Goal: Task Accomplishment & Management: Complete application form

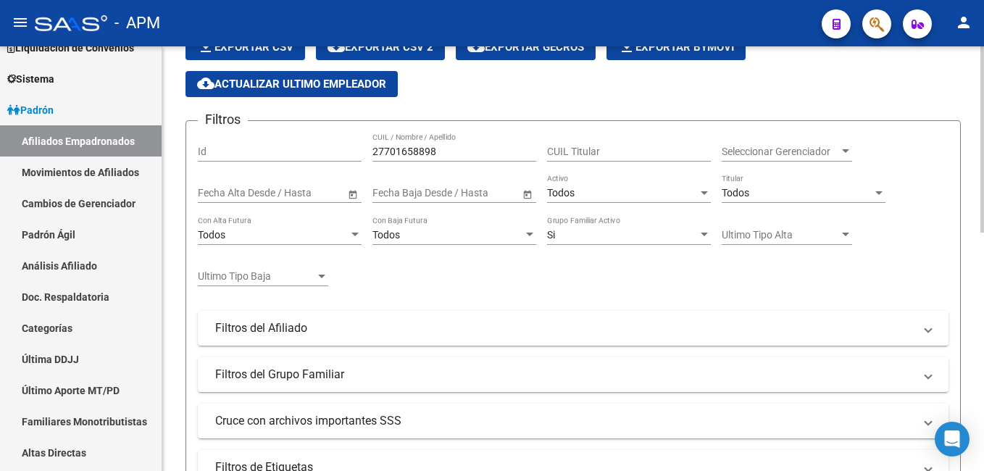
scroll to position [38, 0]
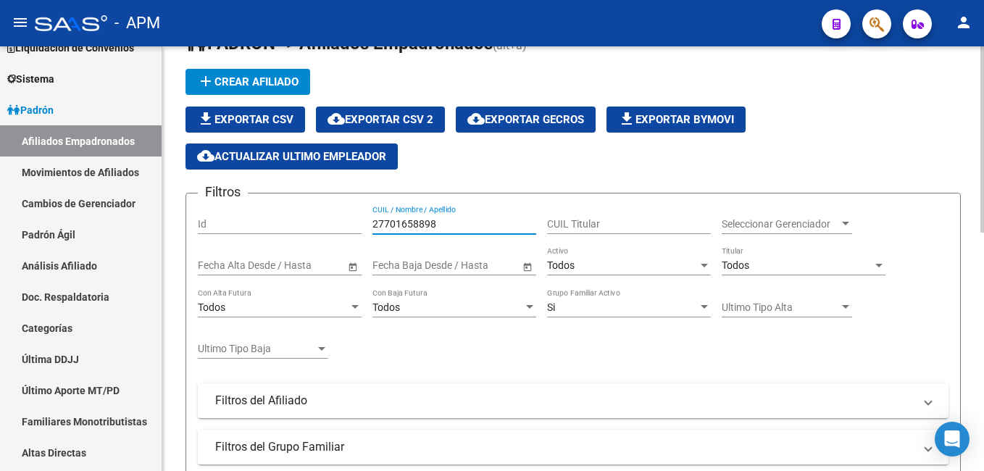
drag, startPoint x: 440, startPoint y: 218, endPoint x: 231, endPoint y: 199, distance: 210.4
click at [231, 205] on div "Filtros Id 27701658898 CUIL / Nombre / Apellido CUIL Titular Seleccionar Gerenc…" at bounding box center [573, 381] width 751 height 352
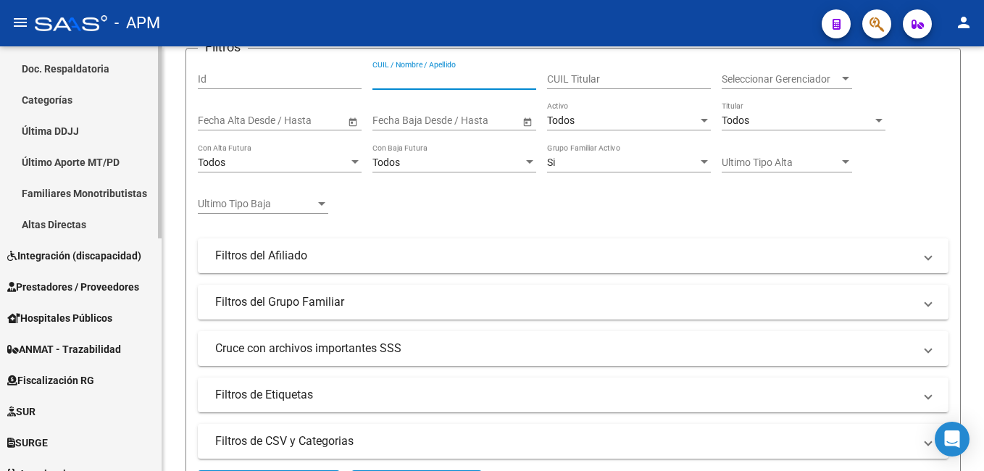
scroll to position [507, 0]
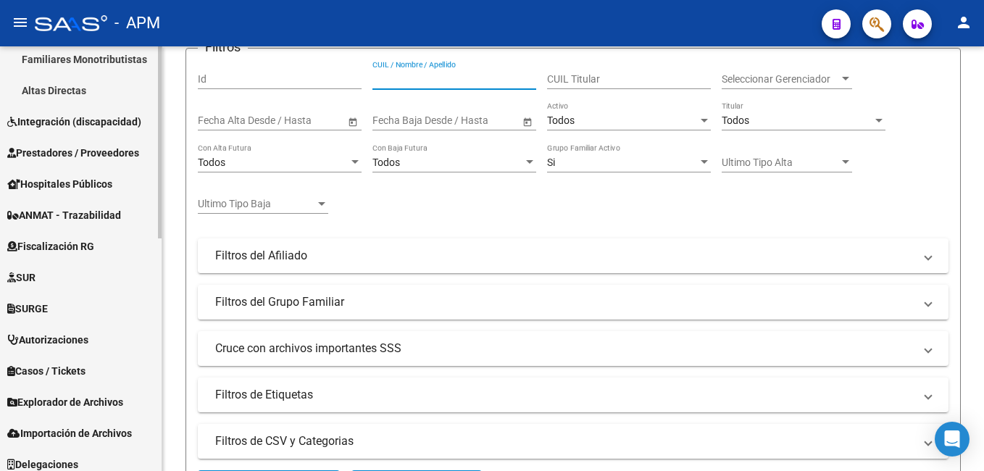
click at [70, 125] on span "Integración (discapacidad)" at bounding box center [74, 122] width 134 height 16
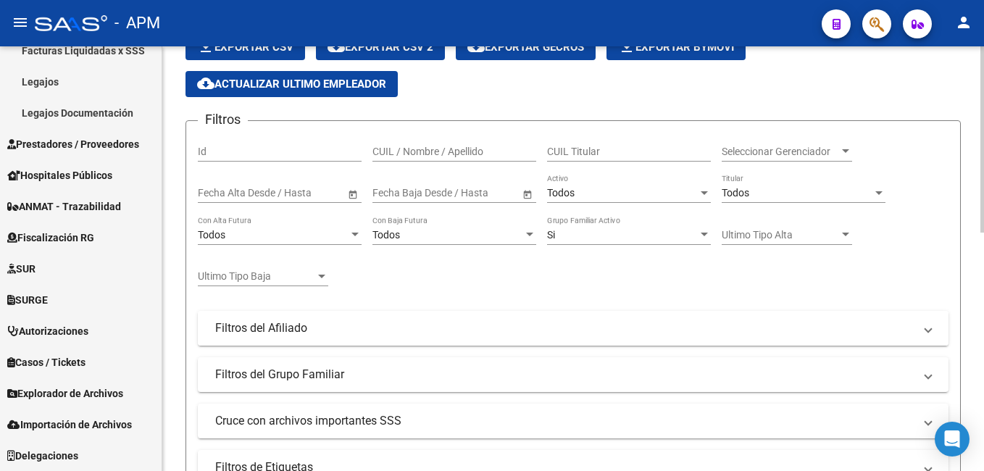
scroll to position [145, 0]
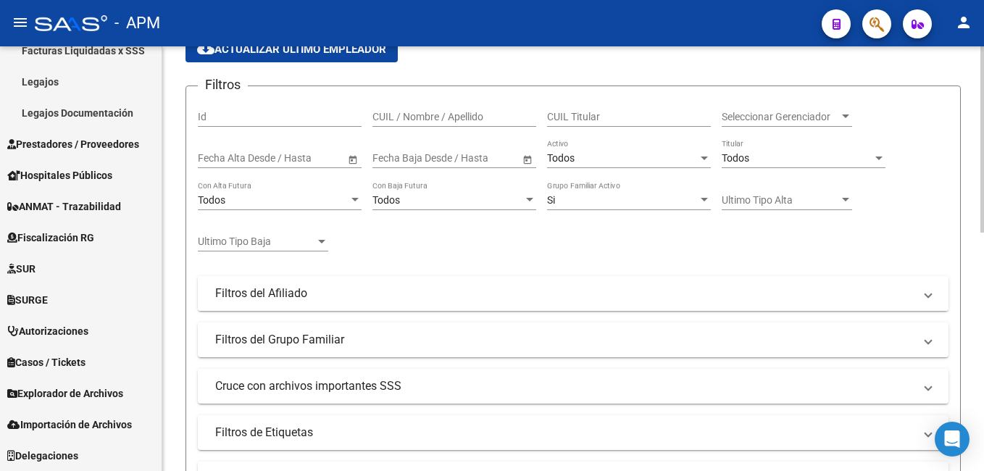
click at [516, 307] on mat-expansion-panel-header "Filtros del Afiliado" at bounding box center [573, 293] width 751 height 35
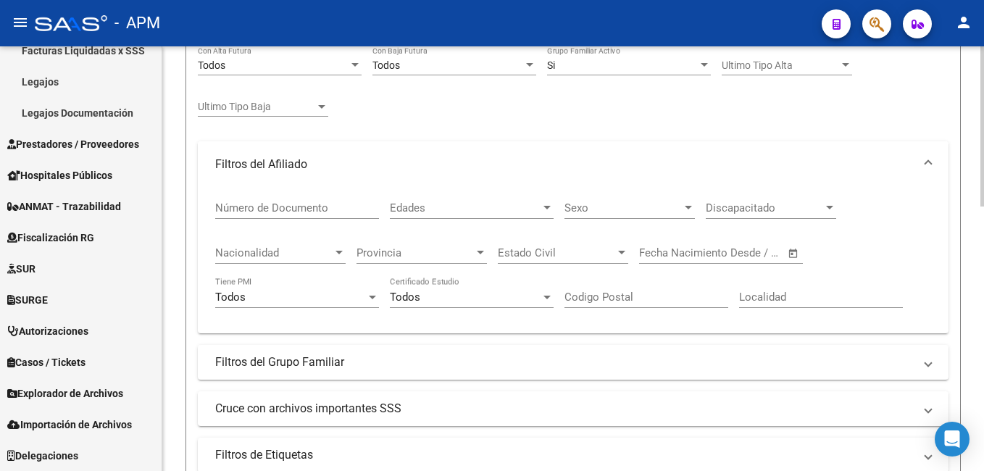
scroll to position [290, 0]
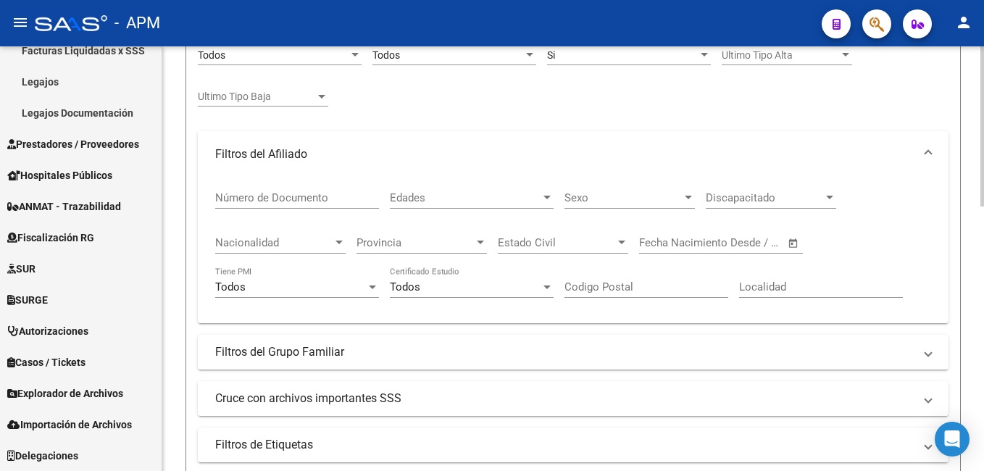
click at [433, 405] on mat-panel-title "Cruce con archivos importantes SSS" at bounding box center [564, 399] width 699 height 16
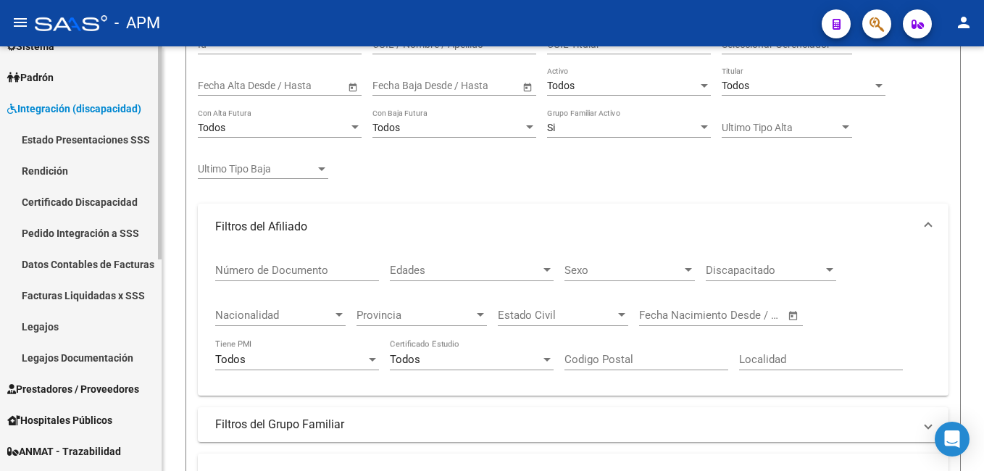
scroll to position [205, 0]
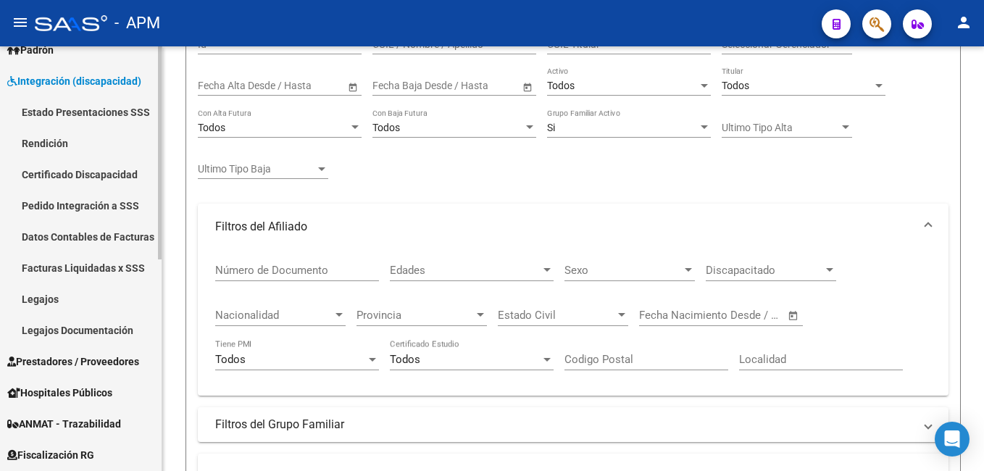
click at [75, 358] on span "Prestadores / Proveedores" at bounding box center [73, 362] width 132 height 16
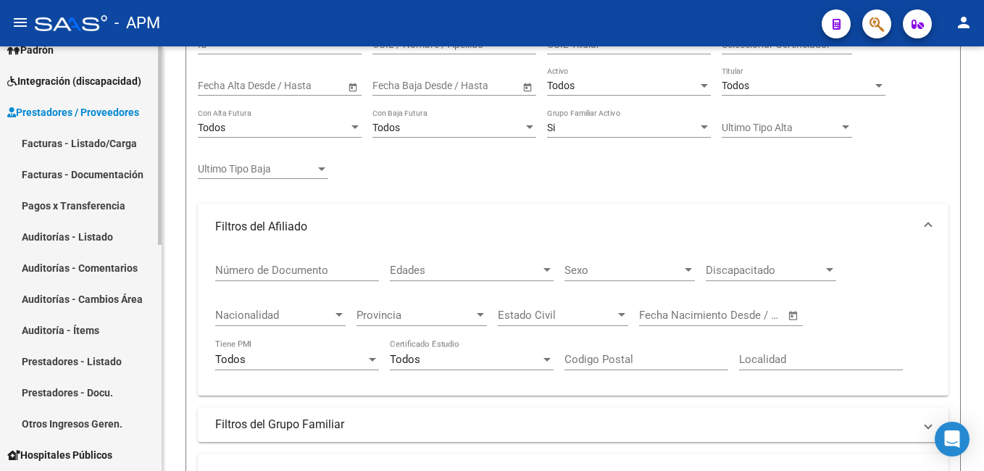
click at [57, 141] on link "Facturas - Listado/Carga" at bounding box center [81, 143] width 162 height 31
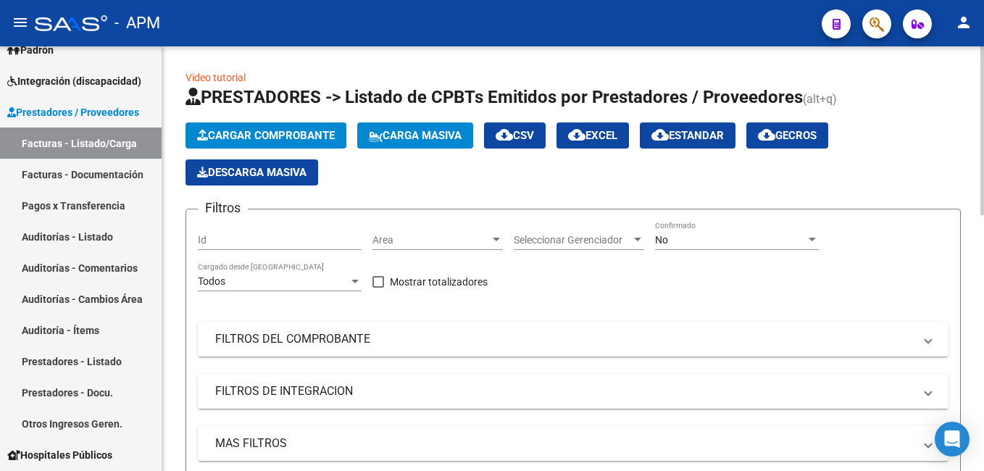
click at [718, 237] on div "No" at bounding box center [730, 240] width 151 height 12
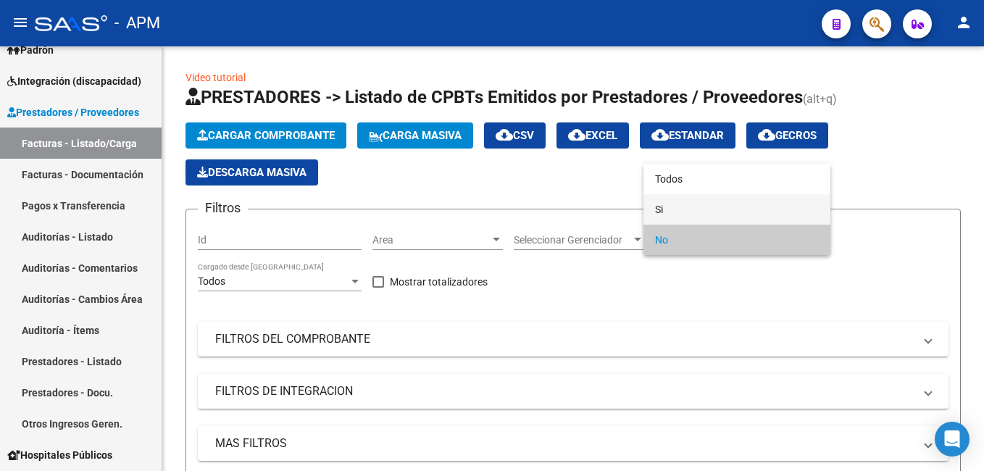
click at [721, 207] on span "Si" at bounding box center [737, 209] width 164 height 30
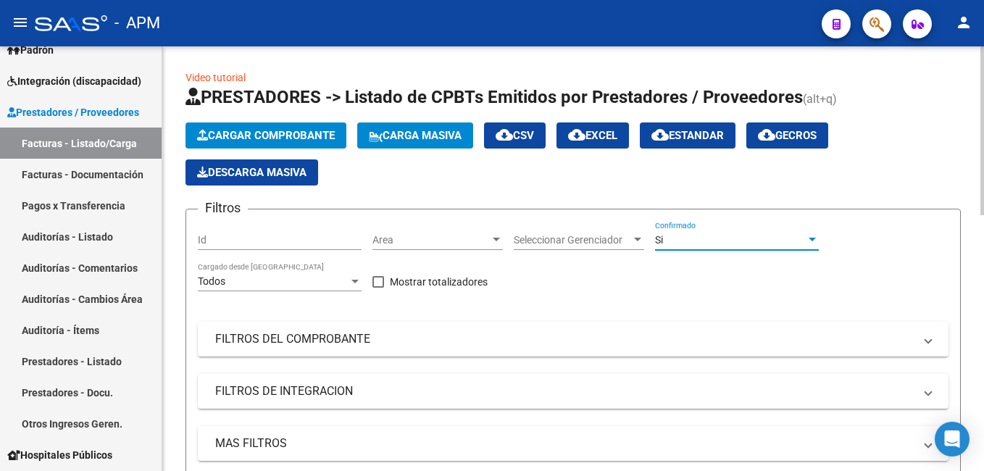
click at [752, 241] on div "Si" at bounding box center [730, 240] width 151 height 12
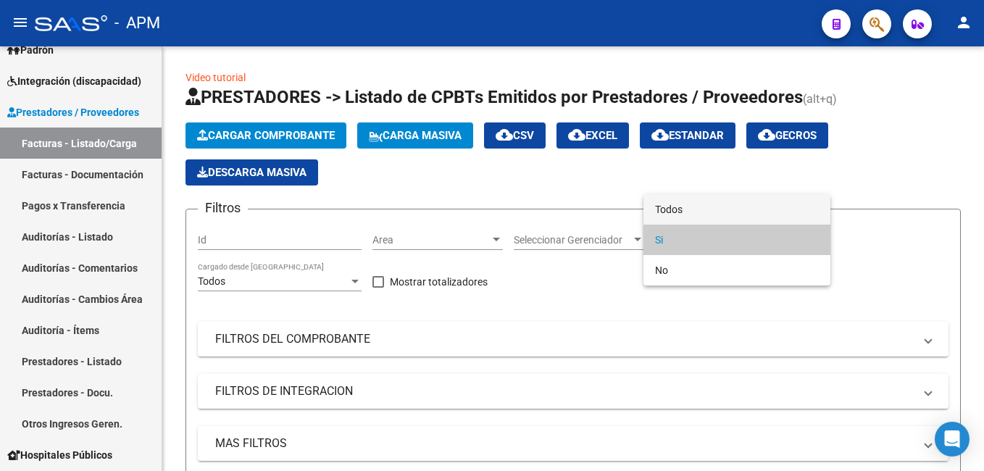
click at [744, 206] on span "Todos" at bounding box center [737, 209] width 164 height 30
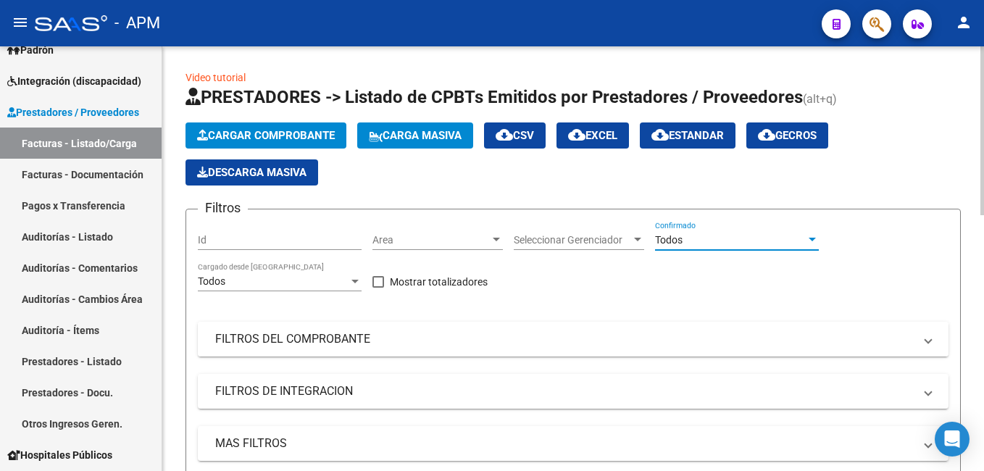
click at [442, 346] on mat-panel-title "FILTROS DEL COMPROBANTE" at bounding box center [564, 339] width 699 height 16
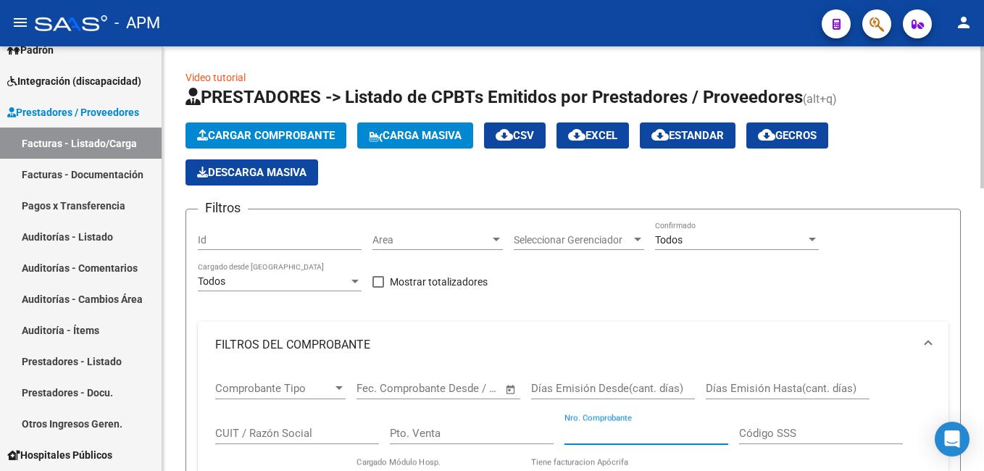
click at [644, 433] on input "Nro. Comprobante" at bounding box center [647, 433] width 164 height 13
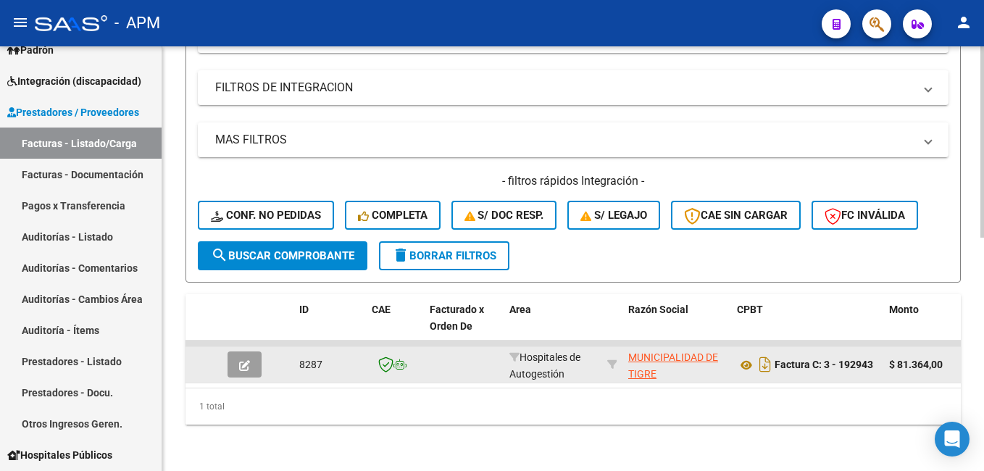
type input "192943"
click at [249, 360] on icon "button" at bounding box center [244, 365] width 11 height 11
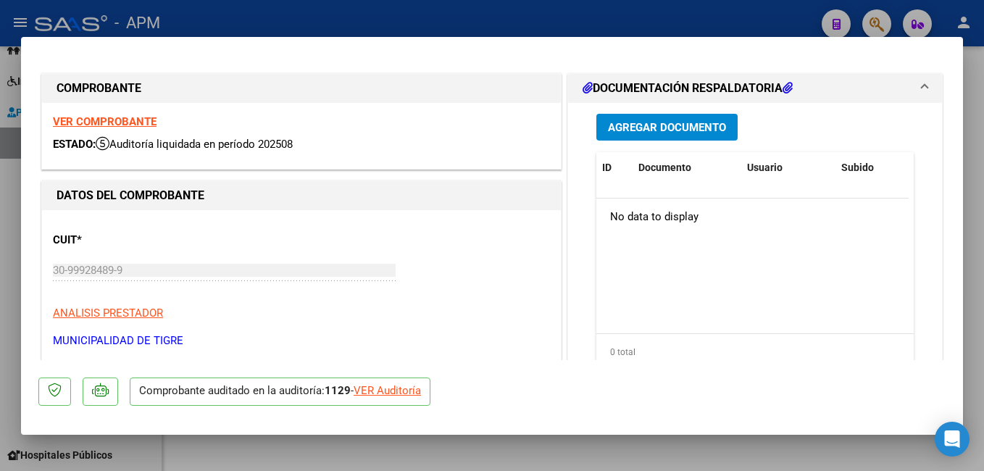
click at [406, 389] on div "VER Auditoría" at bounding box center [387, 391] width 67 height 17
type input "$ 0,00"
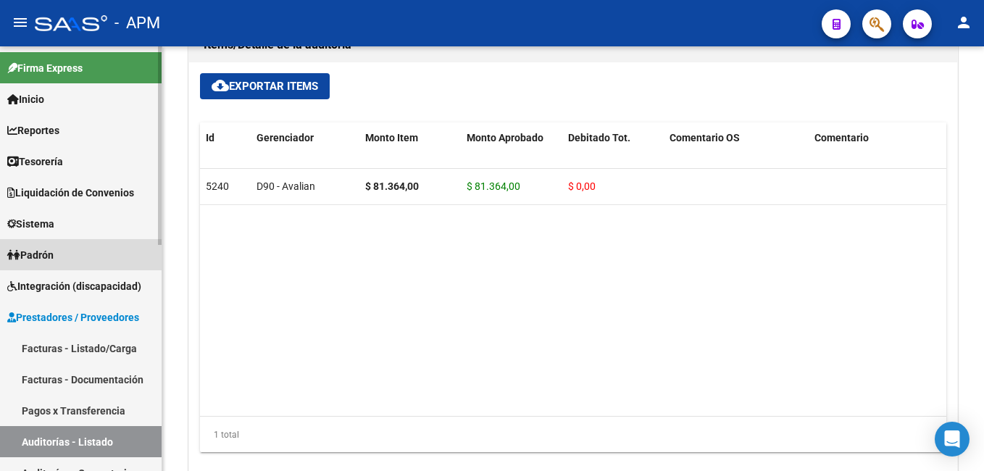
click at [74, 261] on link "Padrón" at bounding box center [81, 254] width 162 height 31
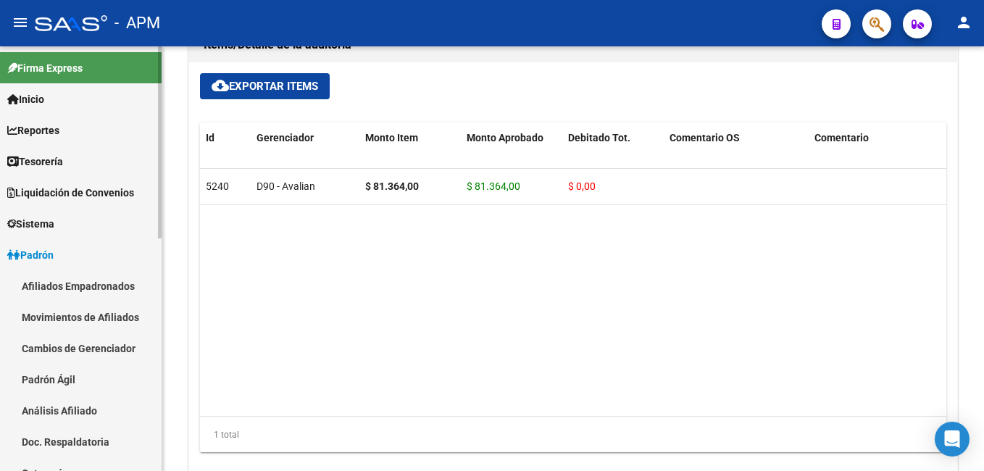
click at [79, 283] on link "Afiliados Empadronados" at bounding box center [81, 285] width 162 height 31
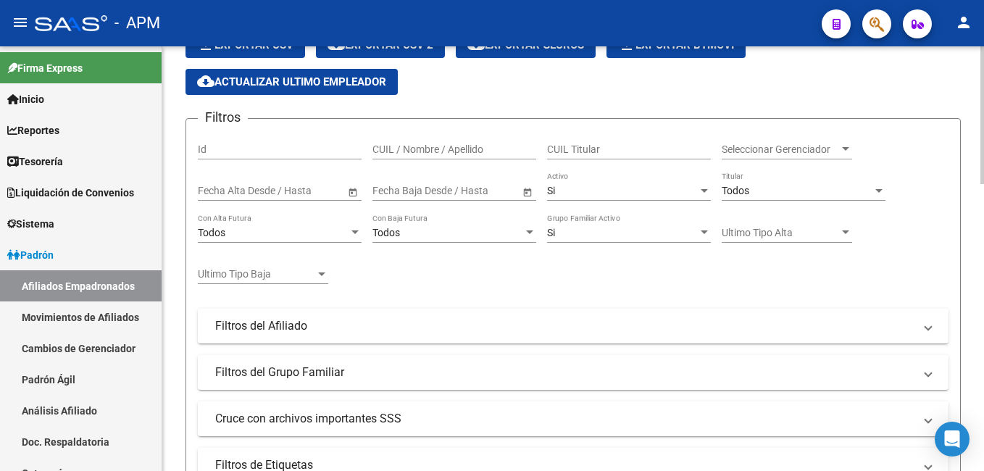
scroll to position [78, 0]
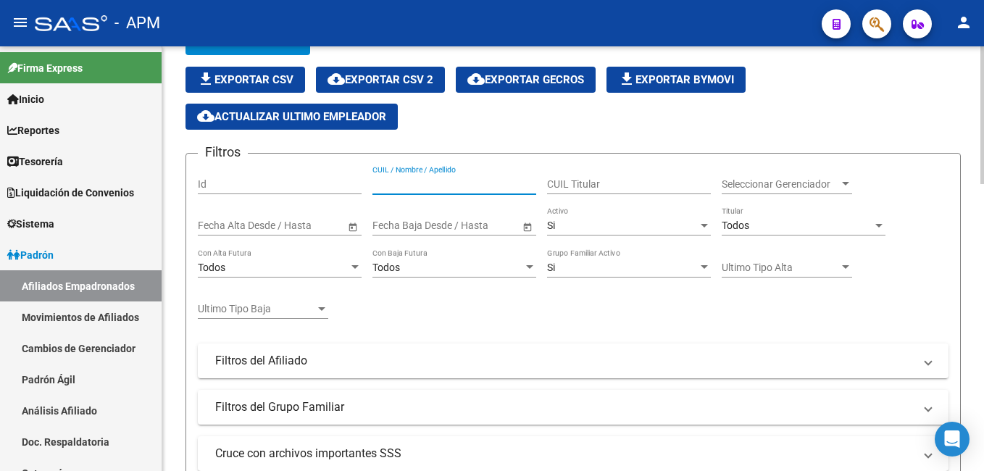
paste input "20319340190"
type input "20319340190"
click at [629, 233] on div "Si Activo" at bounding box center [629, 221] width 164 height 29
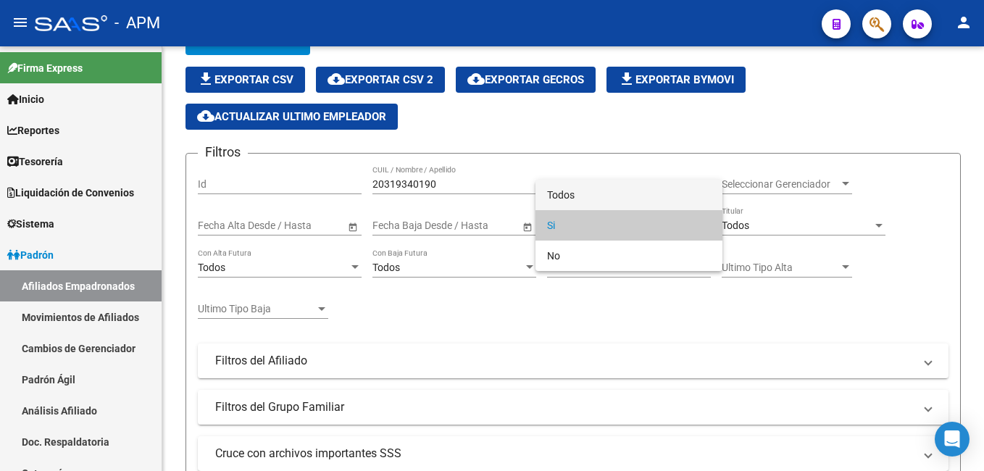
click at [634, 188] on span "Todos" at bounding box center [629, 195] width 164 height 30
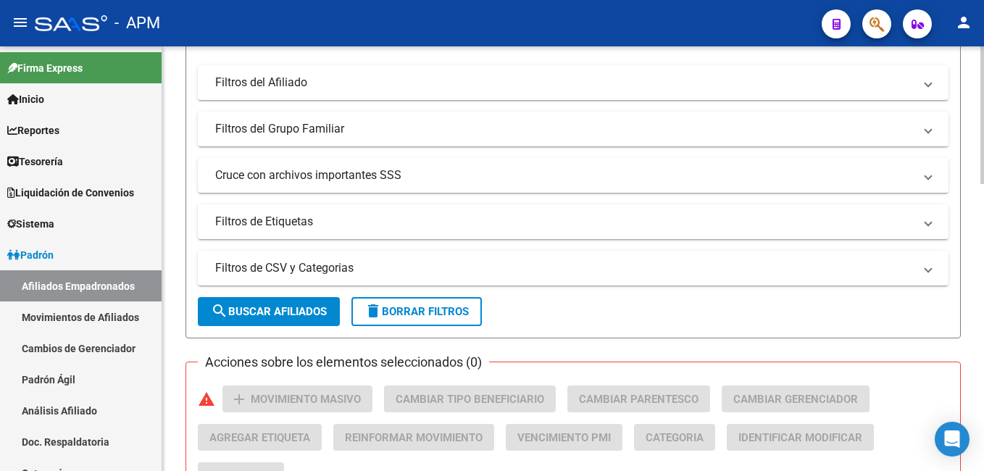
scroll to position [440, 0]
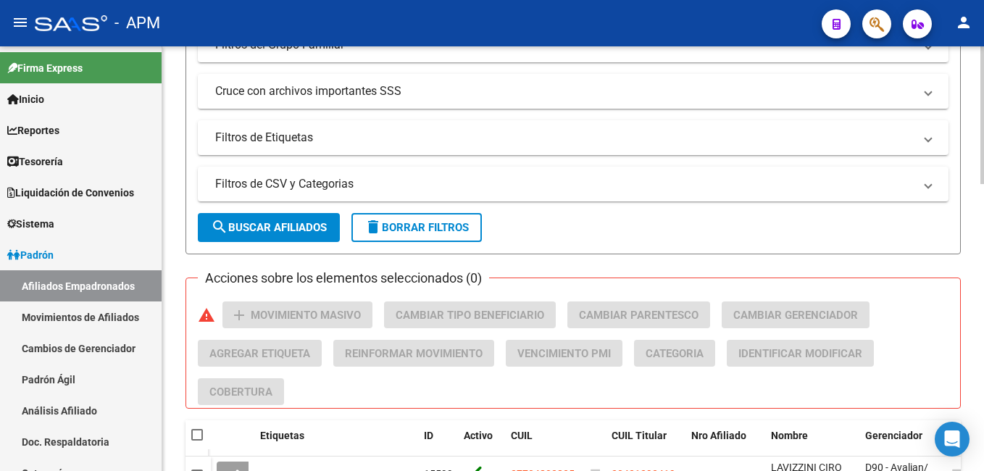
click at [253, 226] on span "search Buscar Afiliados" at bounding box center [269, 227] width 116 height 13
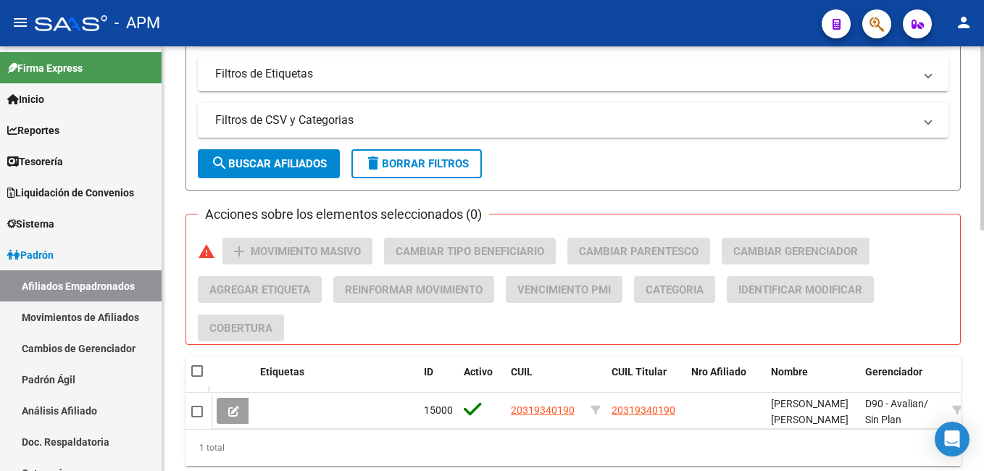
scroll to position [556, 0]
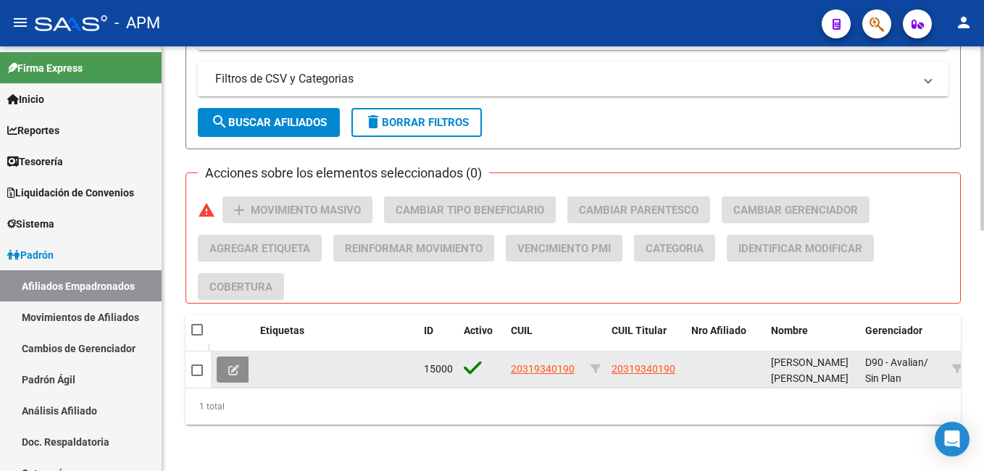
click at [238, 365] on icon at bounding box center [233, 370] width 11 height 11
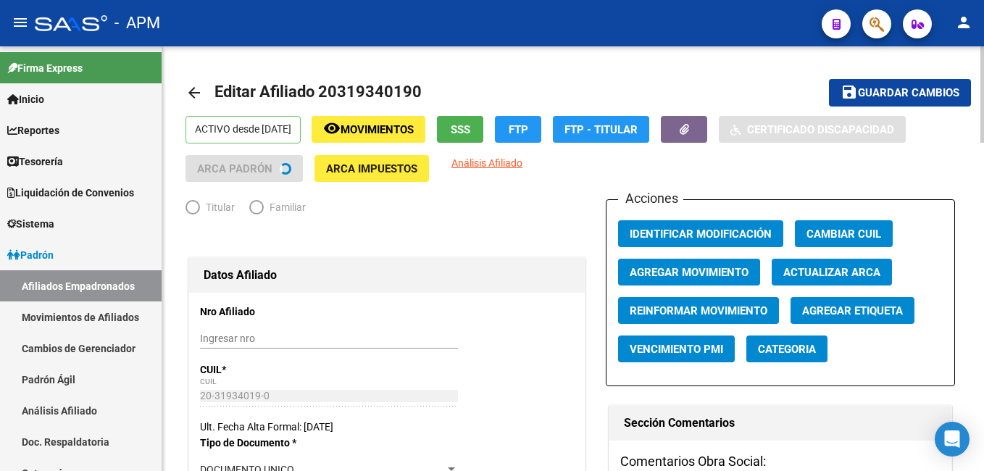
radio input "true"
type input "30-64084103-2"
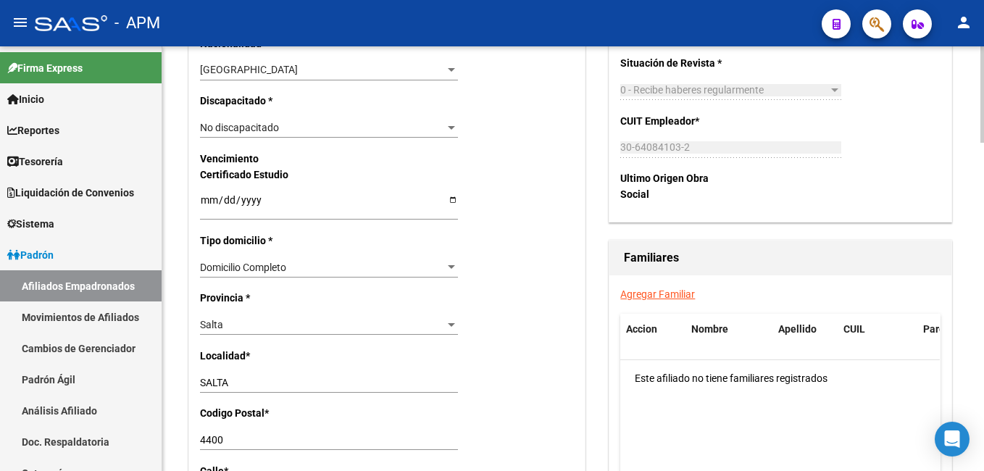
scroll to position [870, 0]
click at [665, 294] on link "Agregar Familiar" at bounding box center [657, 294] width 75 height 12
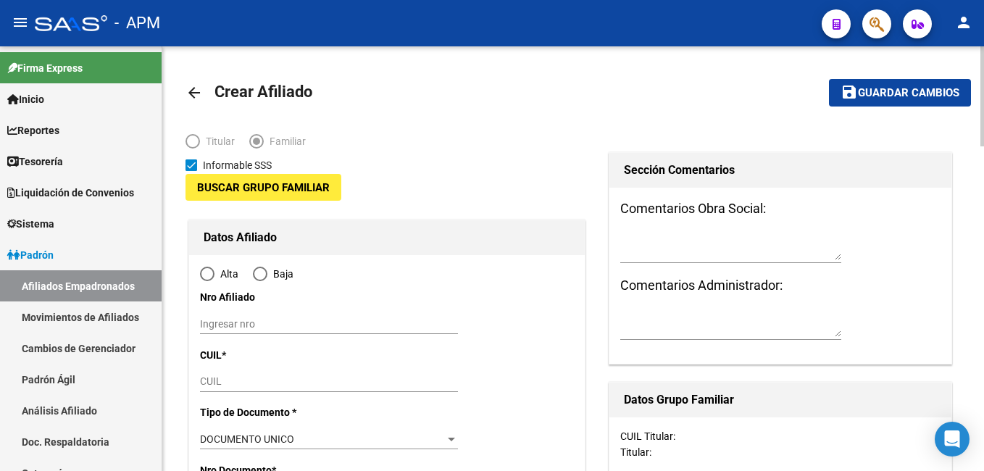
type input "30-64084103-2"
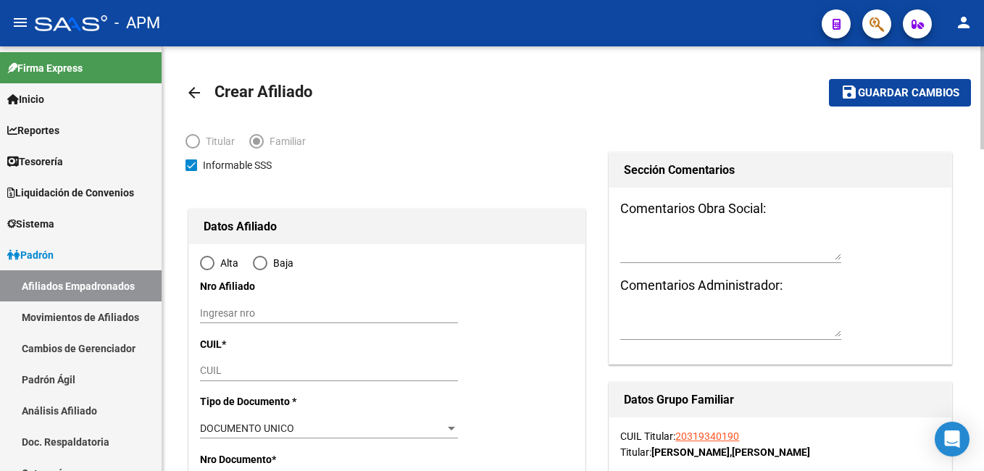
radio input "true"
type input "SALTA"
type input "4400"
type input "CALLE 4 CASA"
type input "62"
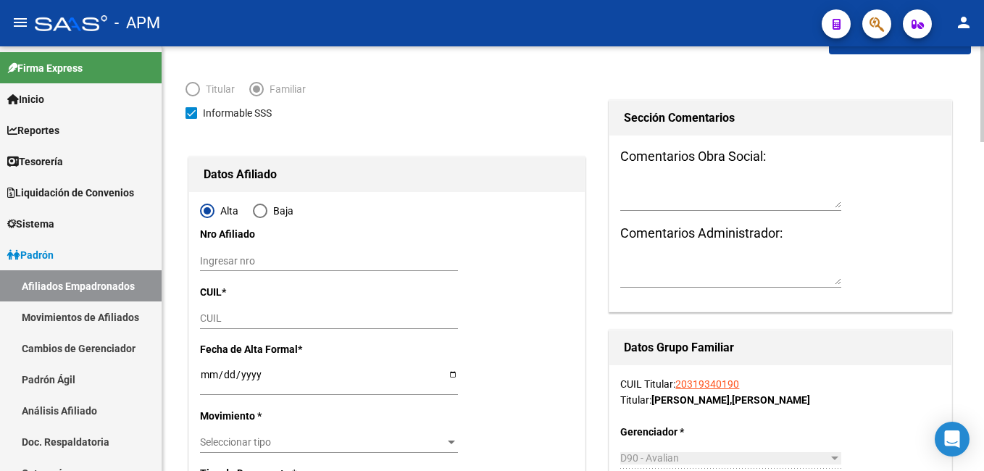
scroll to position [72, 0]
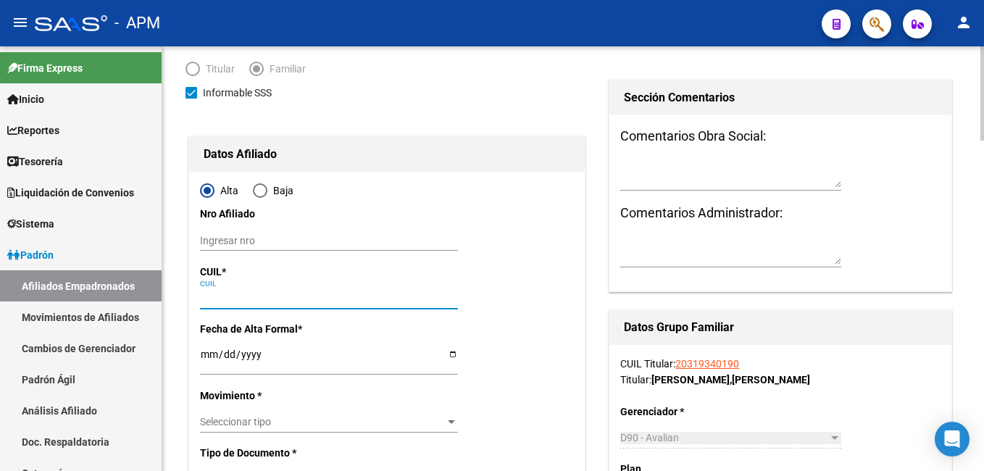
paste input "27-33674507-7"
type input "27-33674507-7"
type input "33674507"
type input "[PERSON_NAME]"
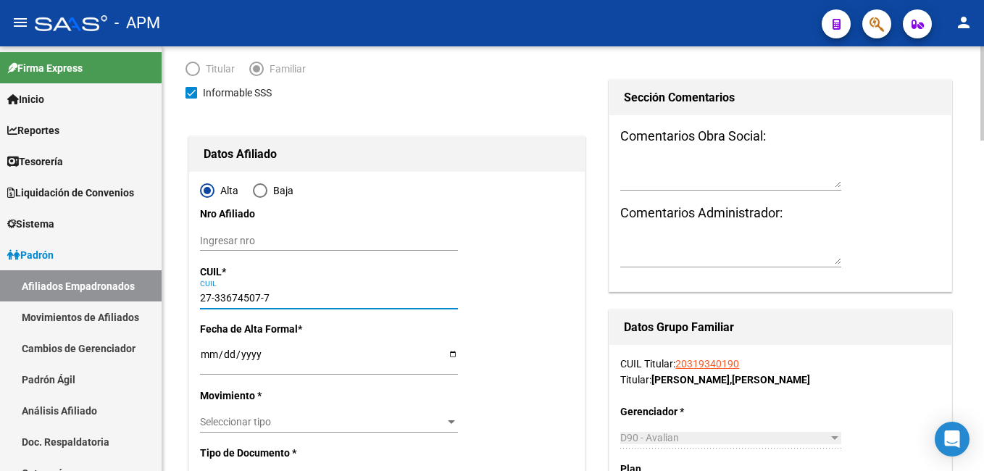
type input "[DATE]"
type input "SALTA"
type input "[PERSON_NAME] PO"
type input "19"
type input "27-33674507-7"
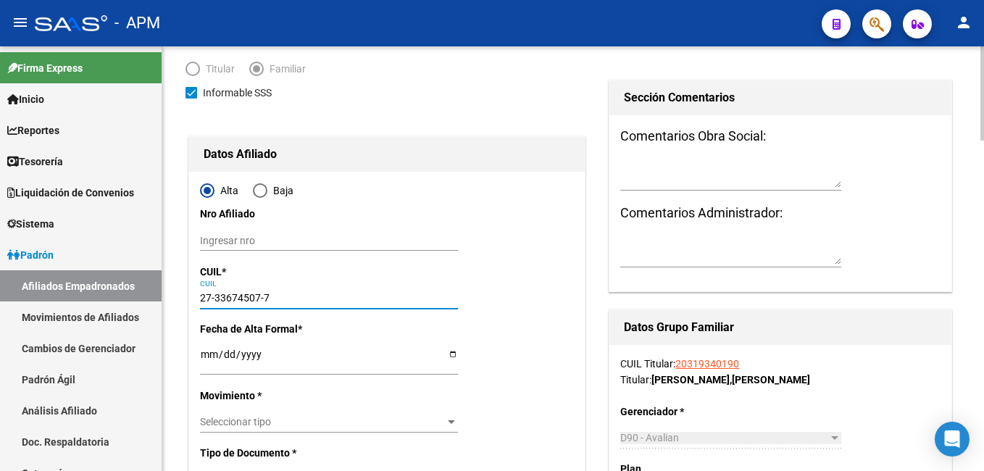
click at [208, 349] on input "Ingresar fecha" at bounding box center [329, 360] width 258 height 22
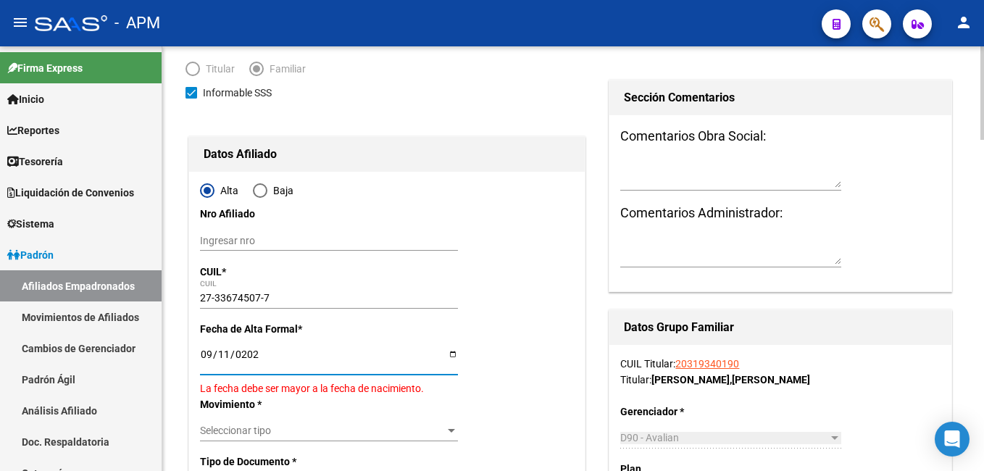
type input "[DATE]"
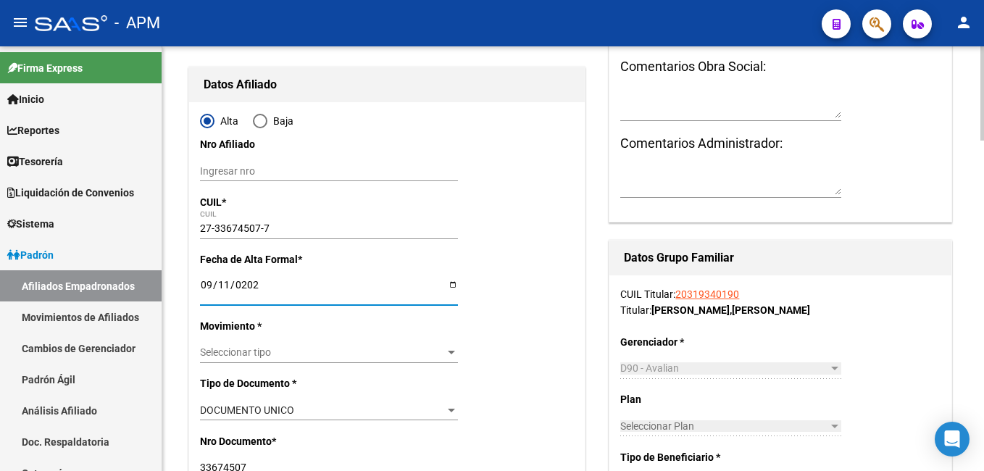
scroll to position [217, 0]
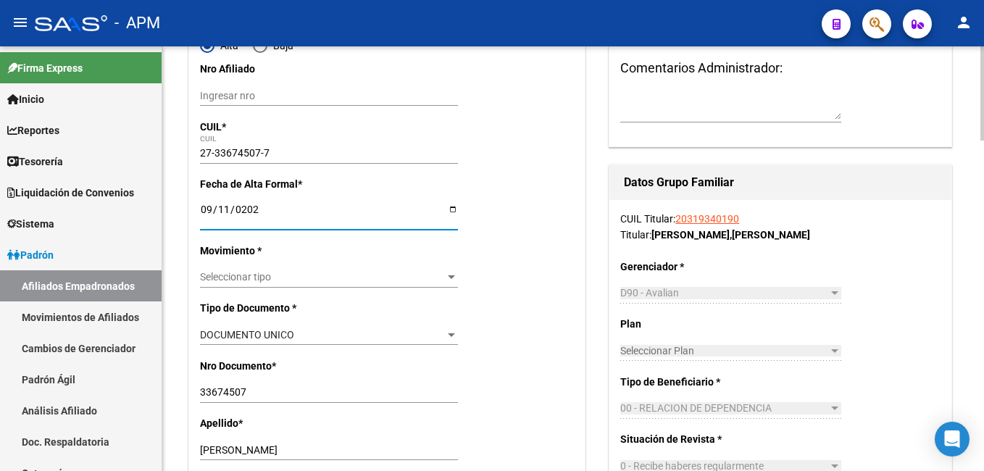
click at [293, 275] on span "Seleccionar tipo" at bounding box center [322, 277] width 245 height 12
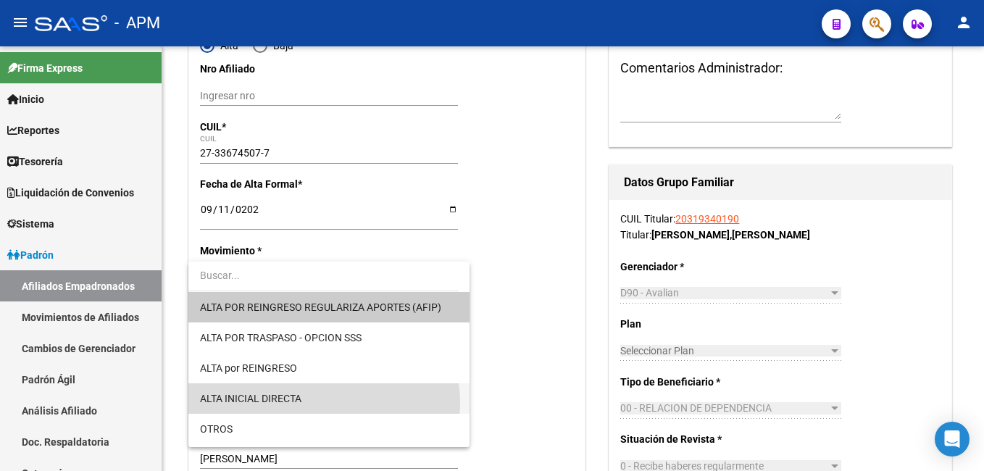
click at [320, 403] on span "ALTA INICIAL DIRECTA" at bounding box center [329, 398] width 258 height 30
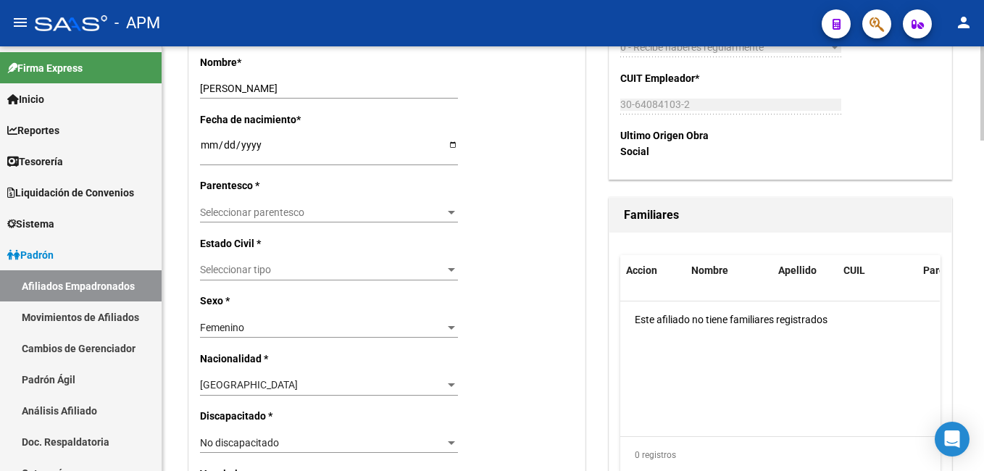
scroll to position [652, 0]
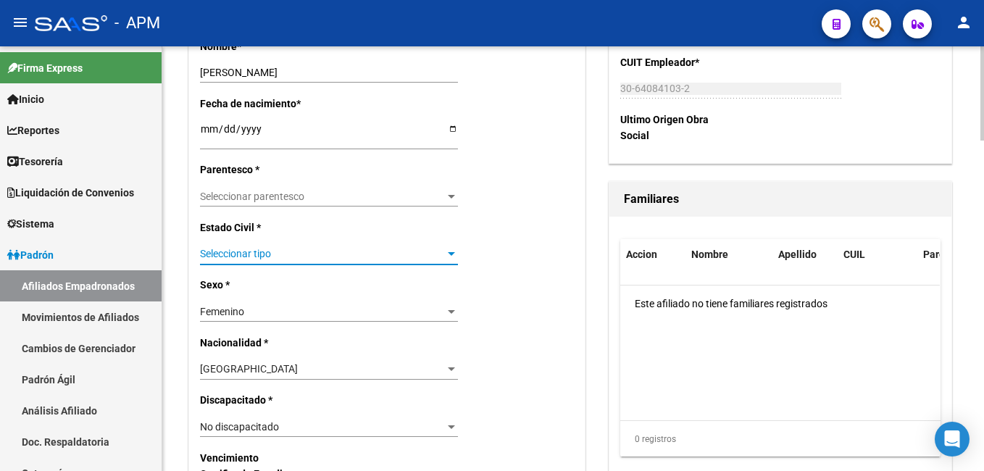
click at [277, 249] on span "Seleccionar tipo" at bounding box center [322, 254] width 245 height 12
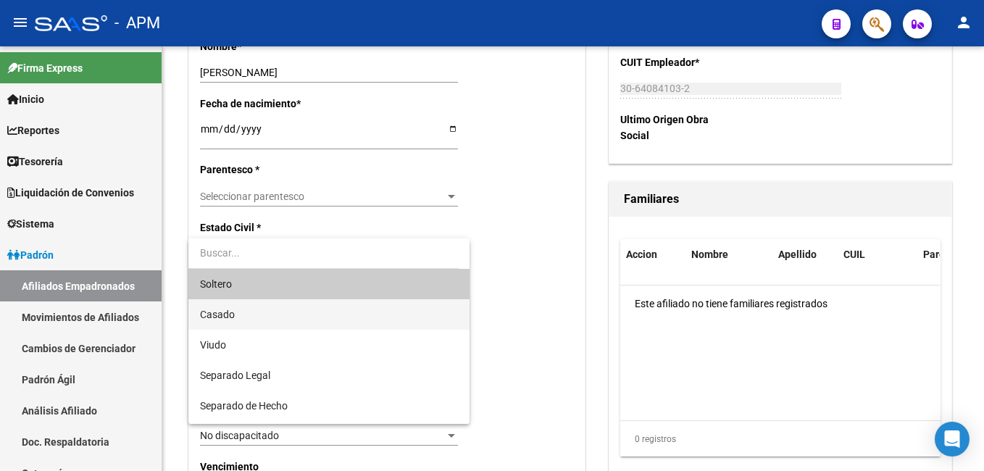
click at [254, 308] on span "Casado" at bounding box center [329, 314] width 258 height 30
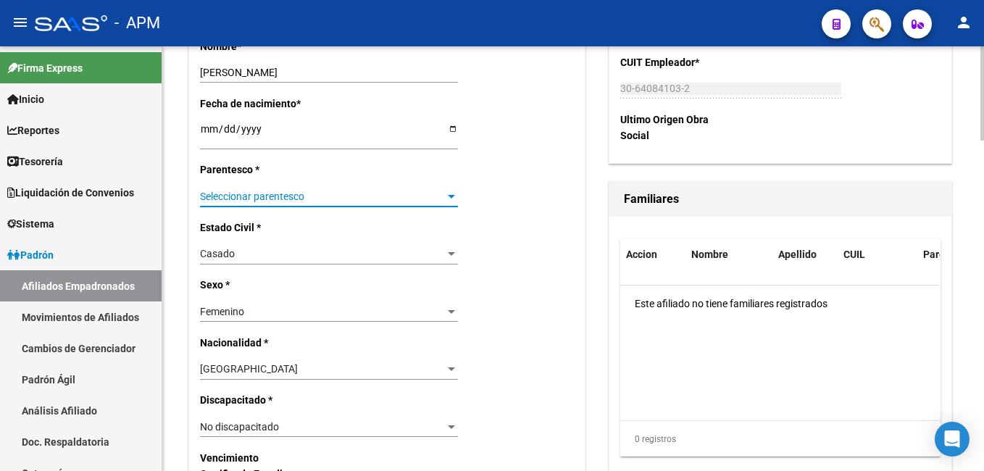
click at [312, 191] on span "Seleccionar parentesco" at bounding box center [322, 197] width 245 height 12
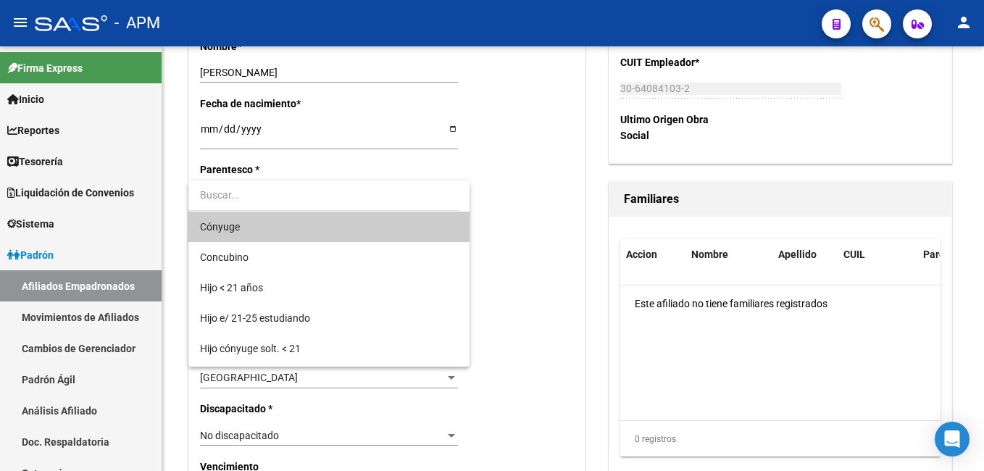
click at [274, 231] on span "Cónyuge" at bounding box center [329, 227] width 258 height 30
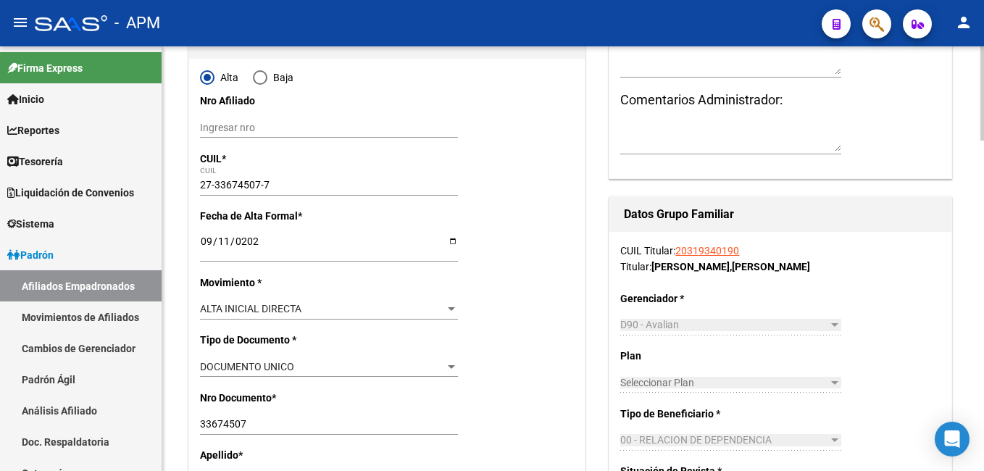
scroll to position [0, 0]
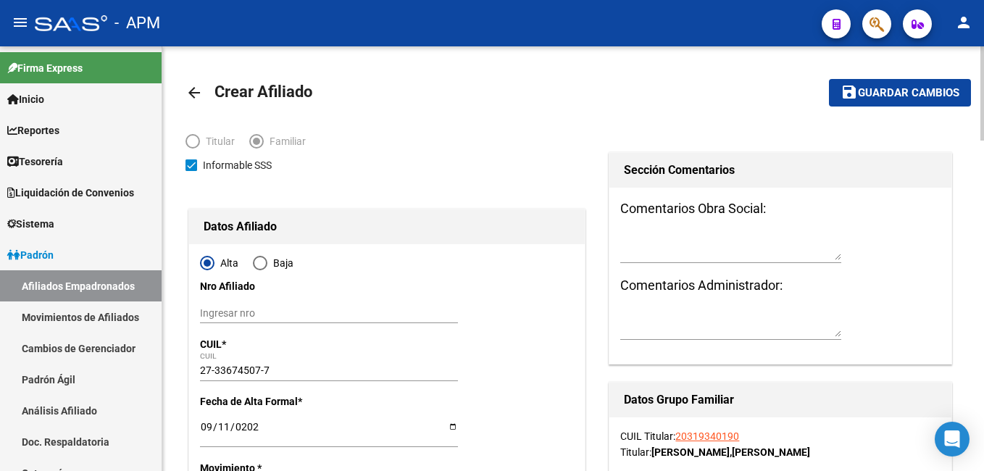
click at [888, 91] on span "Guardar cambios" at bounding box center [908, 93] width 101 height 13
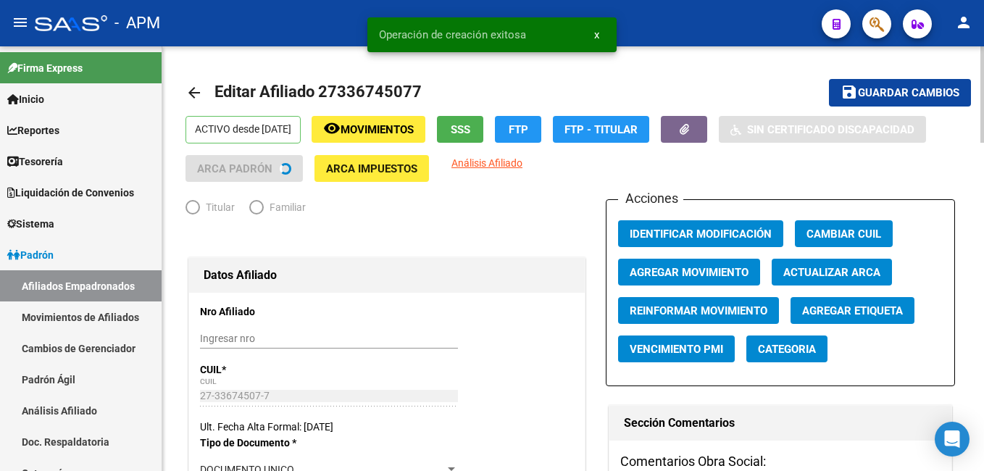
radio input "true"
type input "30-64084103-2"
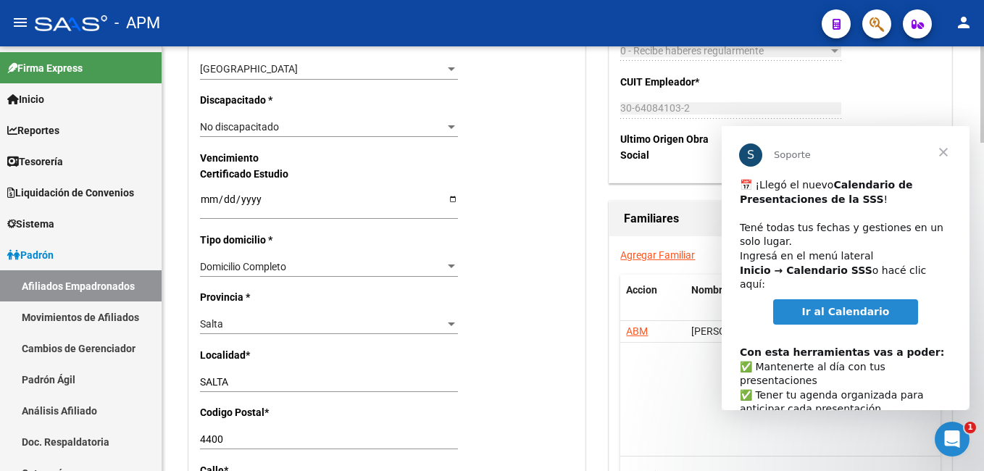
click at [677, 258] on link "Agregar Familiar" at bounding box center [657, 255] width 75 height 12
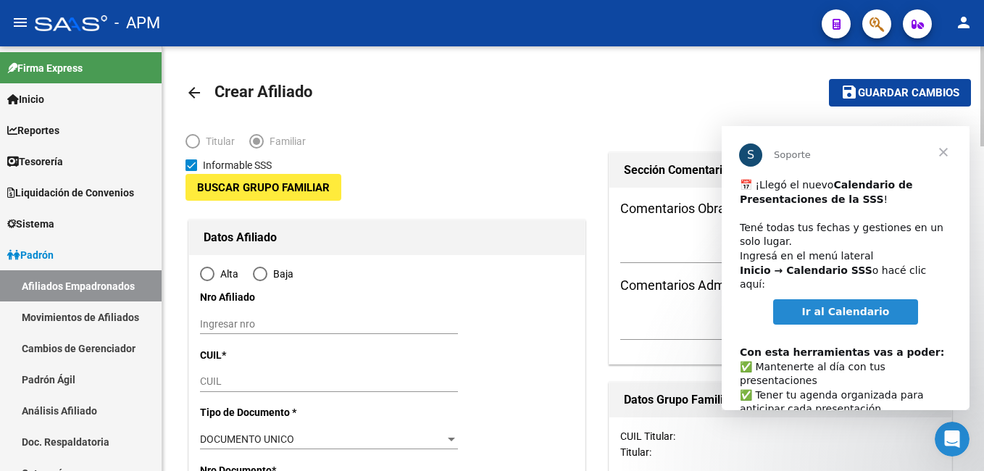
type input "30-64084103-2"
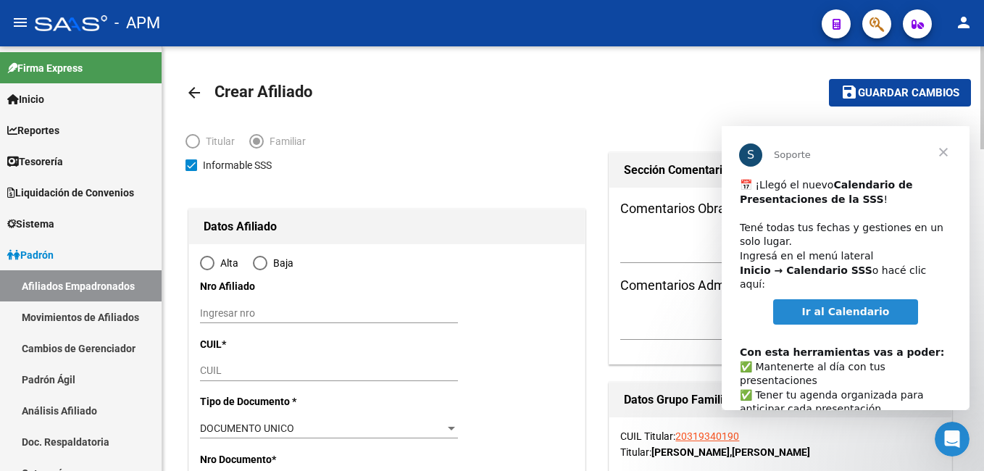
type input "SALTA"
type input "4400"
type input "CALLE 4 CASA"
type input "62"
radio input "true"
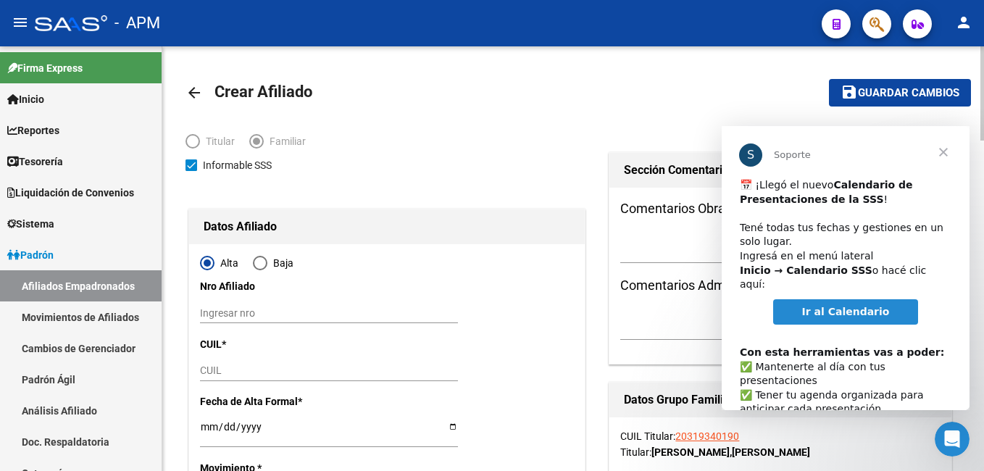
type input "30-64084103-2"
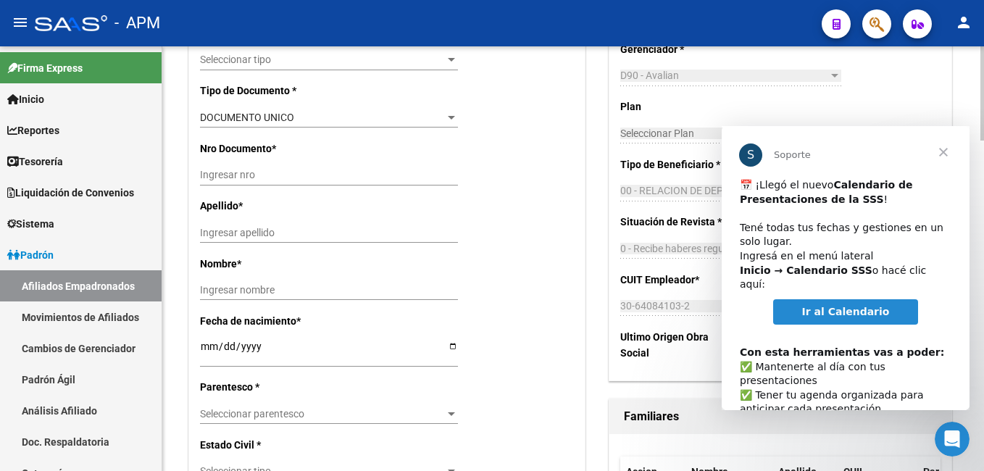
scroll to position [797, 0]
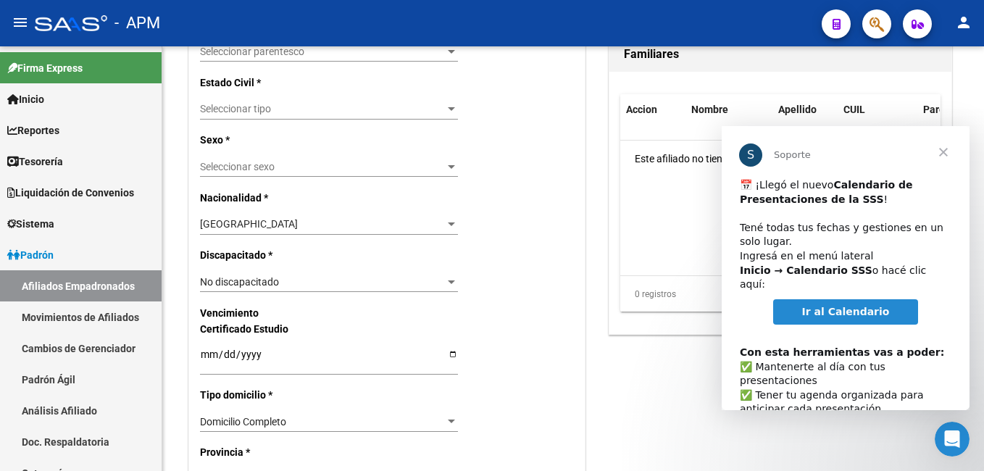
click at [947, 155] on span "Cerrar" at bounding box center [944, 152] width 52 height 52
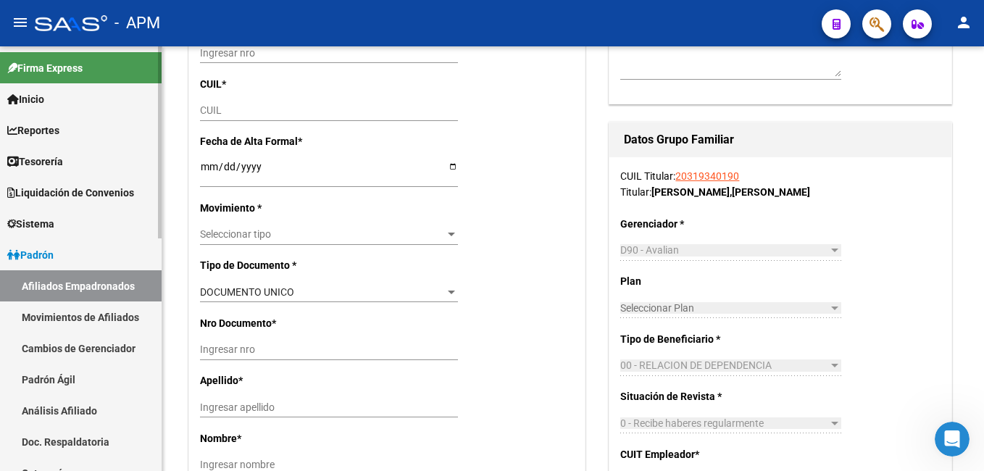
scroll to position [72, 0]
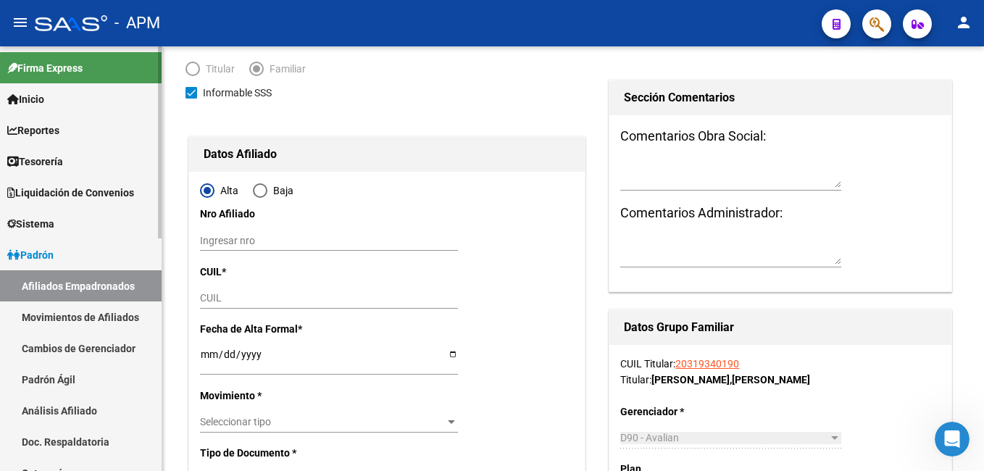
click at [55, 287] on link "Afiliados Empadronados" at bounding box center [81, 285] width 162 height 31
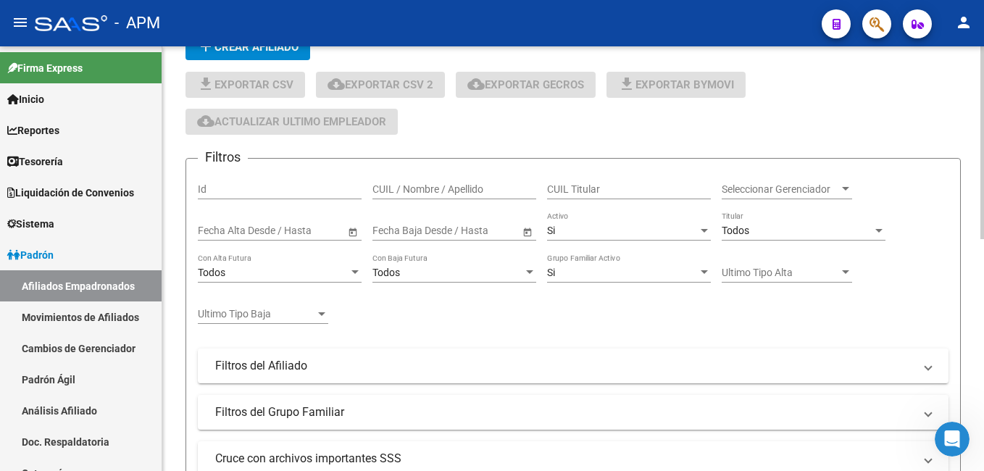
click at [433, 186] on input "CUIL / Nombre / Apellido" at bounding box center [455, 189] width 164 height 12
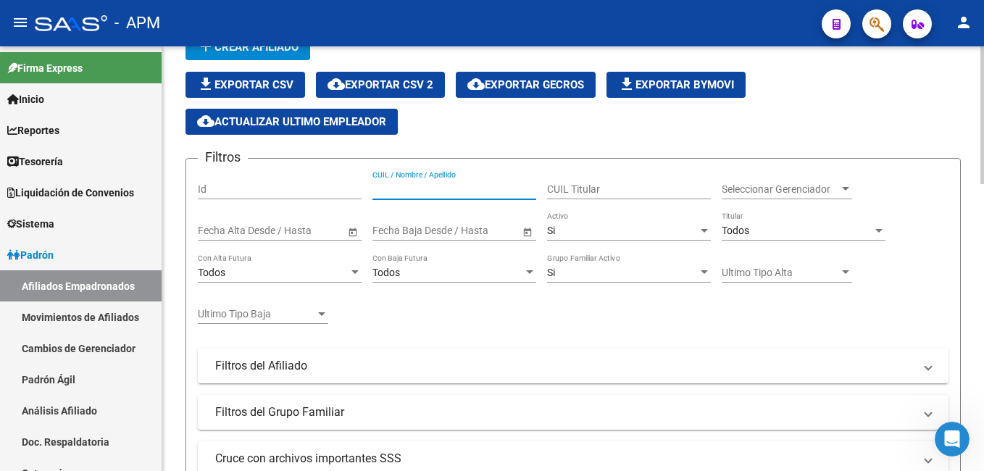
paste input "27336745077"
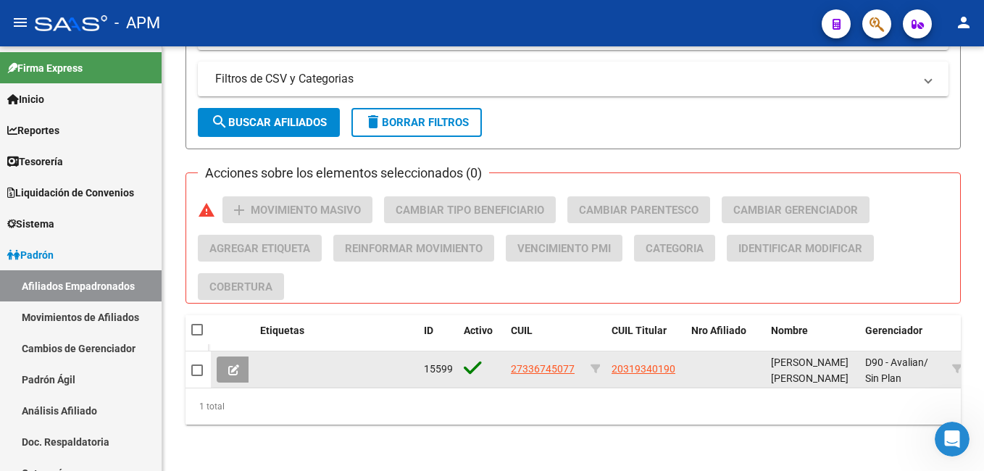
type input "27336745077"
click at [238, 357] on button at bounding box center [234, 370] width 34 height 26
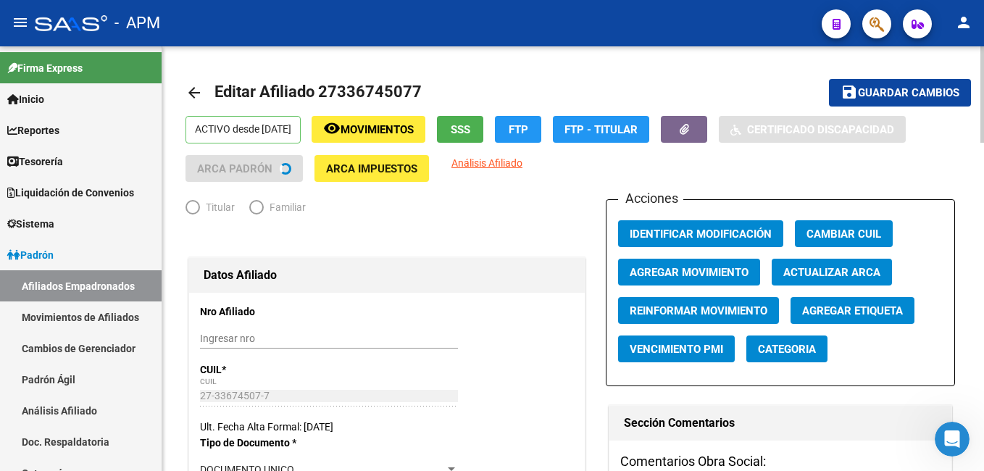
radio input "true"
type input "30-64084103-2"
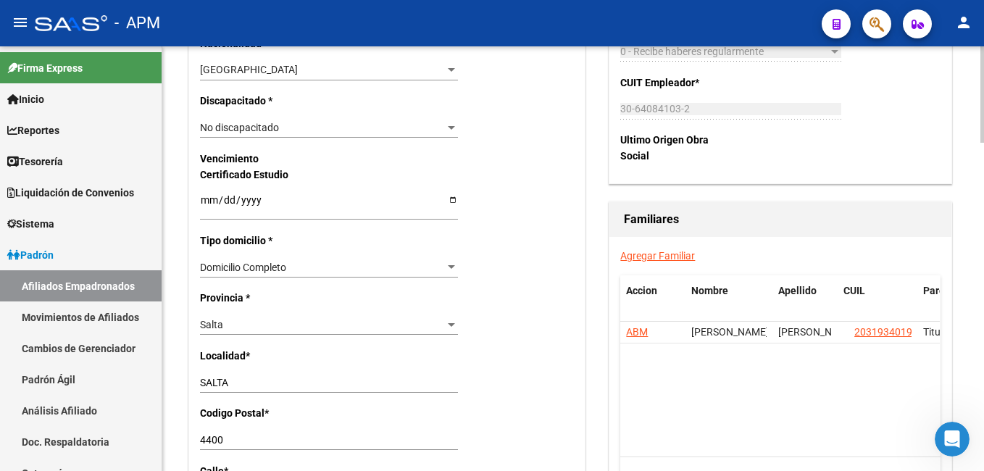
scroll to position [870, 0]
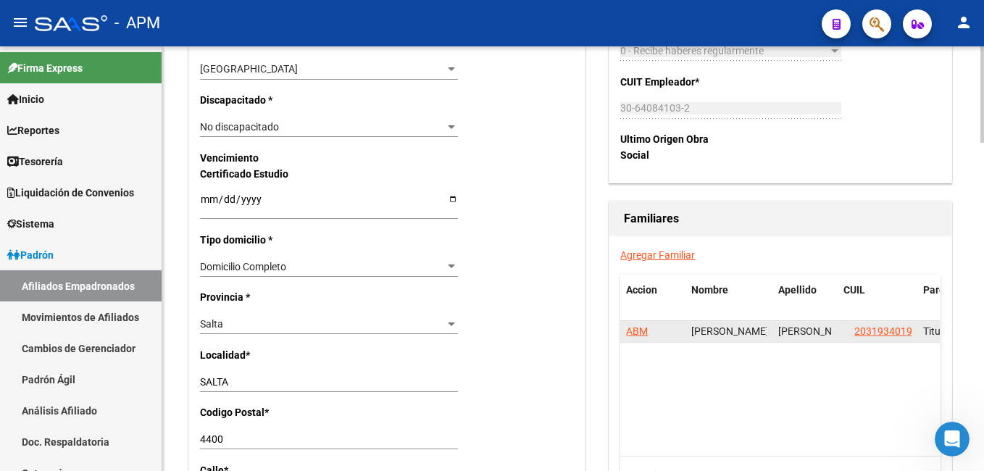
click at [639, 333] on span "ABM" at bounding box center [637, 331] width 22 height 12
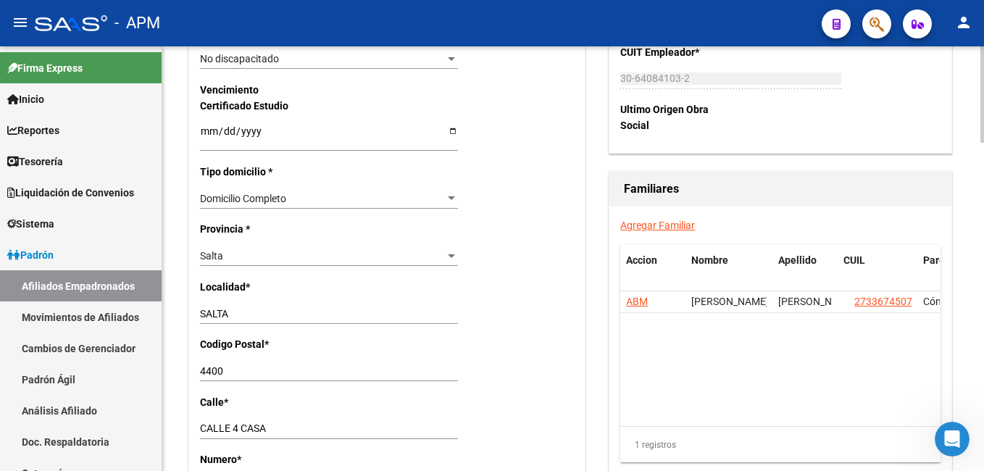
scroll to position [942, 0]
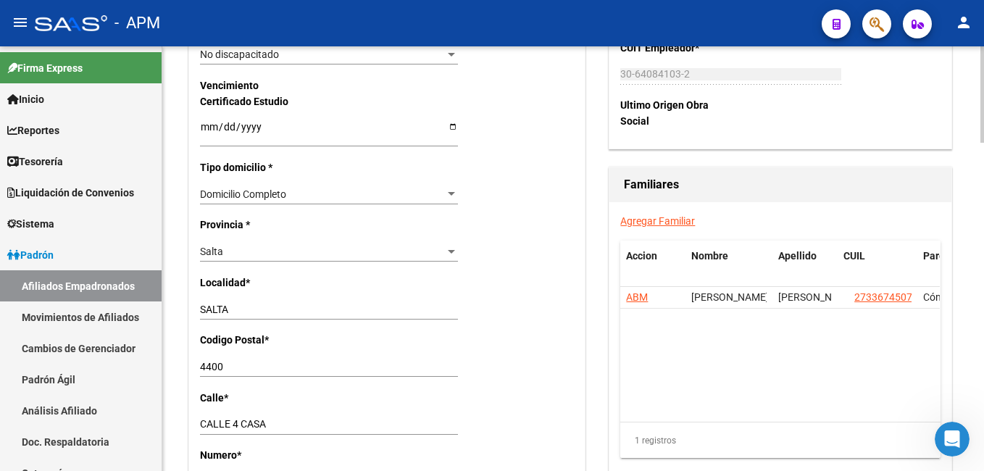
click at [663, 229] on div "Agregar Familiar Accion Nombre Apellido CUIL Parentesco ABM [PERSON_NAME] [PERS…" at bounding box center [781, 341] width 342 height 278
click at [664, 216] on link "Agregar Familiar" at bounding box center [657, 221] width 75 height 12
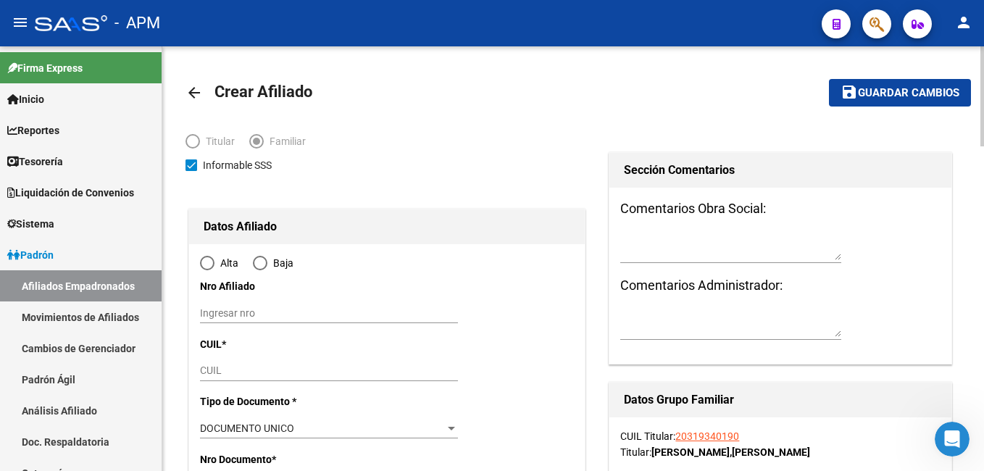
type input "30-64084103-2"
type input "SALTA"
type input "4400"
type input "CALLE 4 CASA"
type input "62"
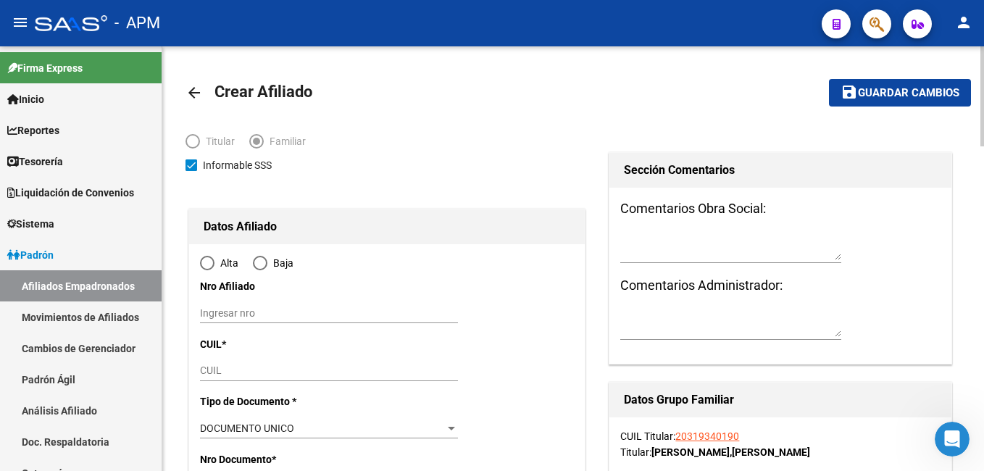
radio input "true"
type input "30-64084103-2"
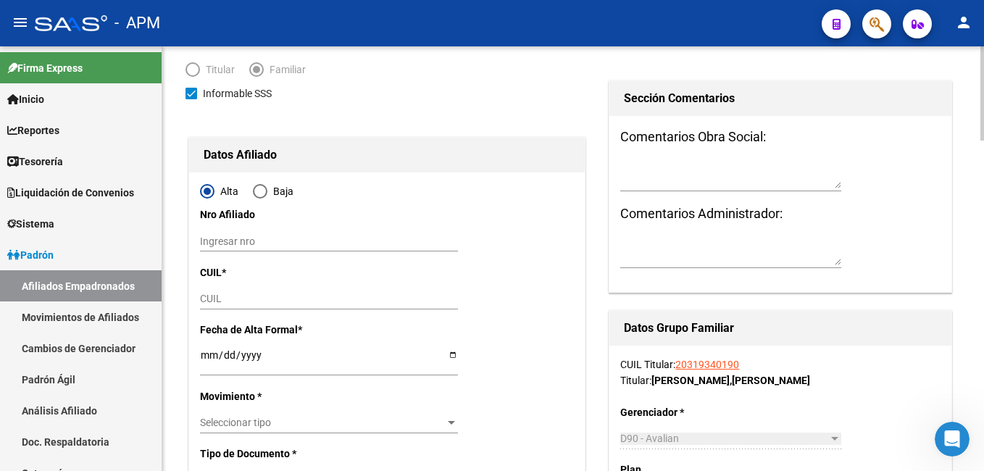
scroll to position [72, 0]
paste input "27-70165889-8"
type input "27-70165889-8"
type input "70165889"
type input "[PERSON_NAME]"
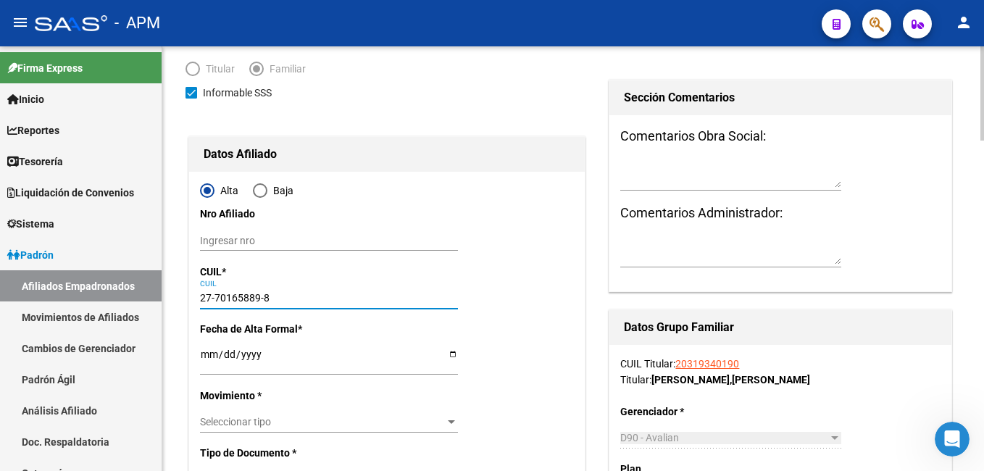
type input "[PERSON_NAME]"
type input "[DATE]"
type input "SALTA"
type input "CALLE B"
type input "19"
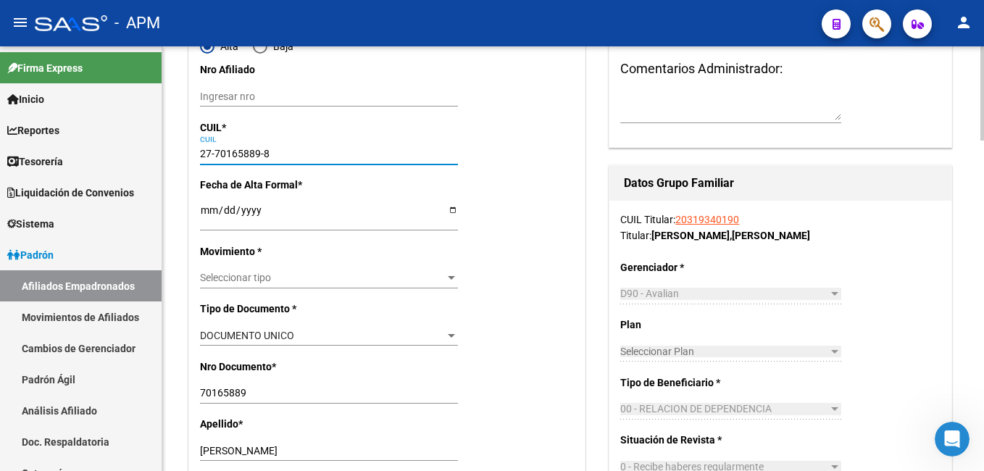
scroll to position [217, 0]
type input "27-70165889-8"
click at [209, 213] on input "Ingresar fecha" at bounding box center [329, 215] width 258 height 22
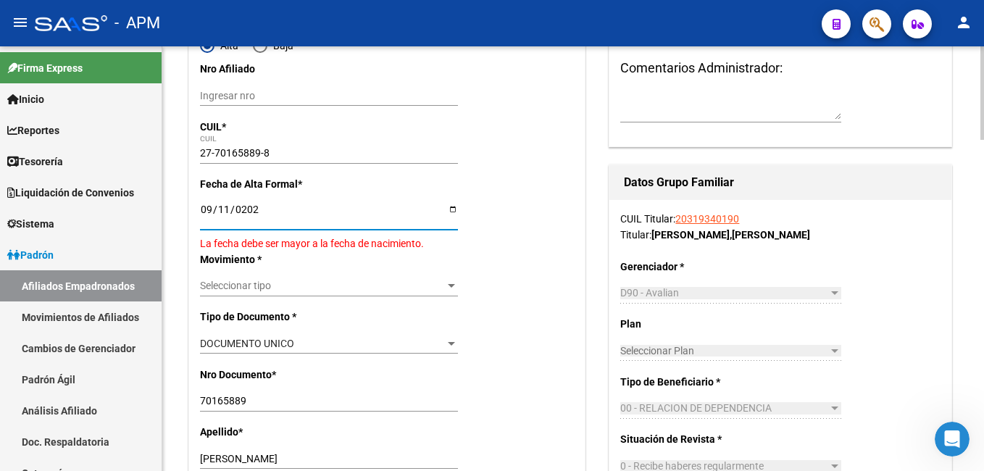
type input "[DATE]"
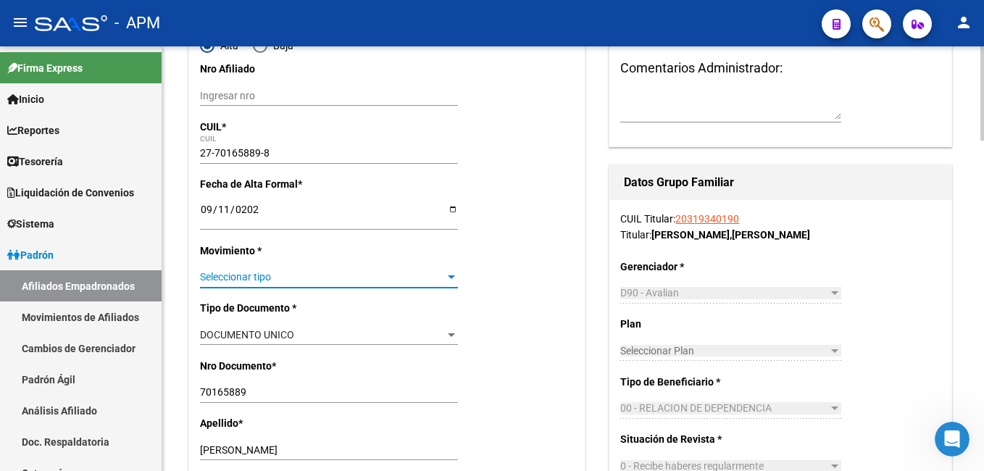
click at [304, 281] on span "Seleccionar tipo" at bounding box center [322, 277] width 245 height 12
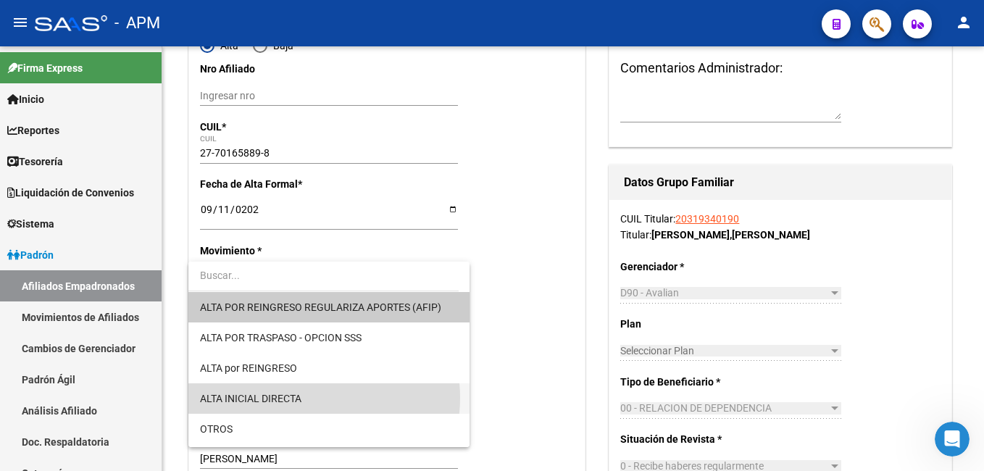
click at [317, 398] on span "ALTA INICIAL DIRECTA" at bounding box center [329, 398] width 258 height 30
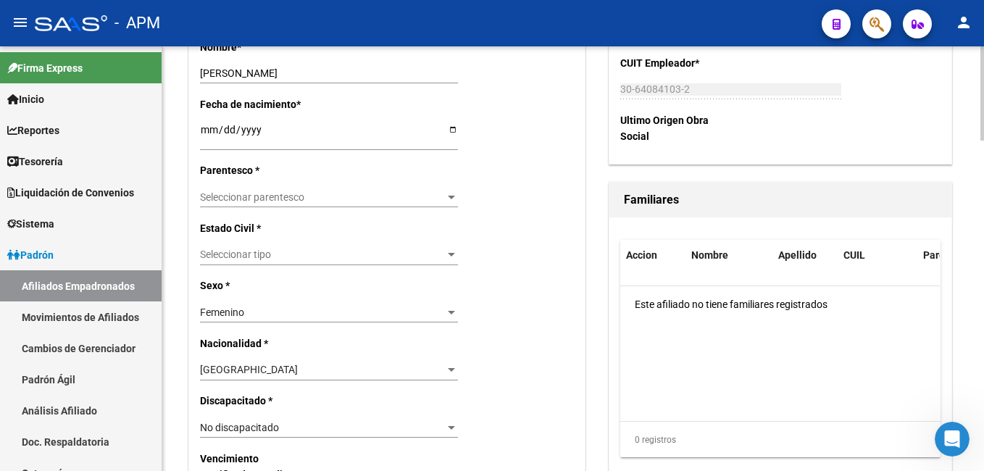
scroll to position [652, 0]
click at [340, 200] on span "Seleccionar parentesco" at bounding box center [322, 197] width 245 height 12
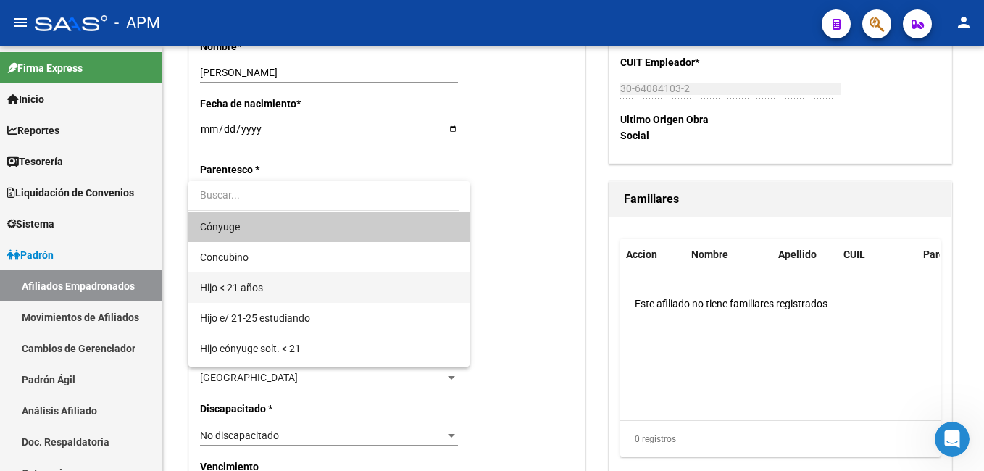
click at [308, 285] on span "Hijo < 21 años" at bounding box center [329, 288] width 258 height 30
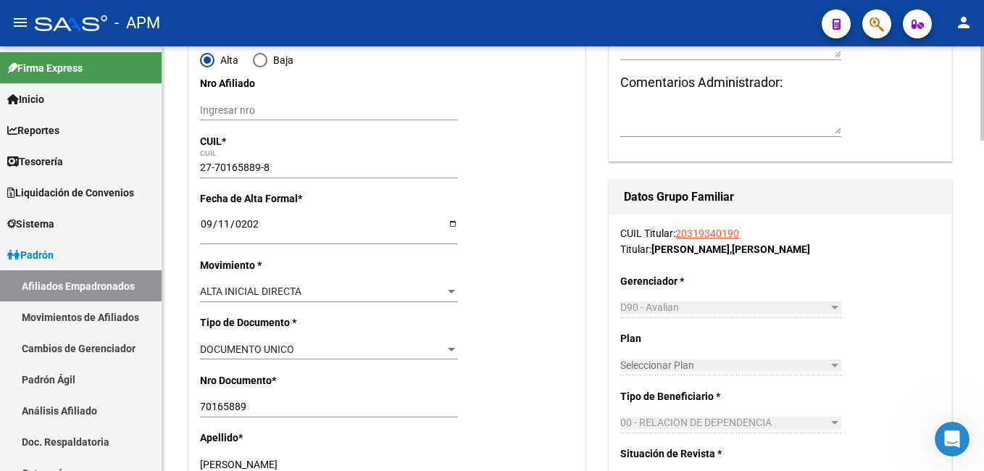
scroll to position [0, 0]
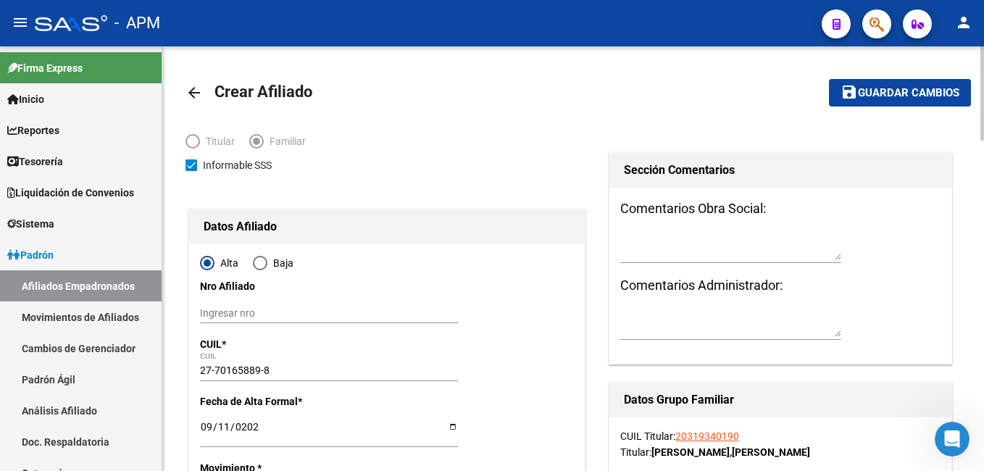
click at [926, 95] on span "Guardar cambios" at bounding box center [908, 93] width 101 height 13
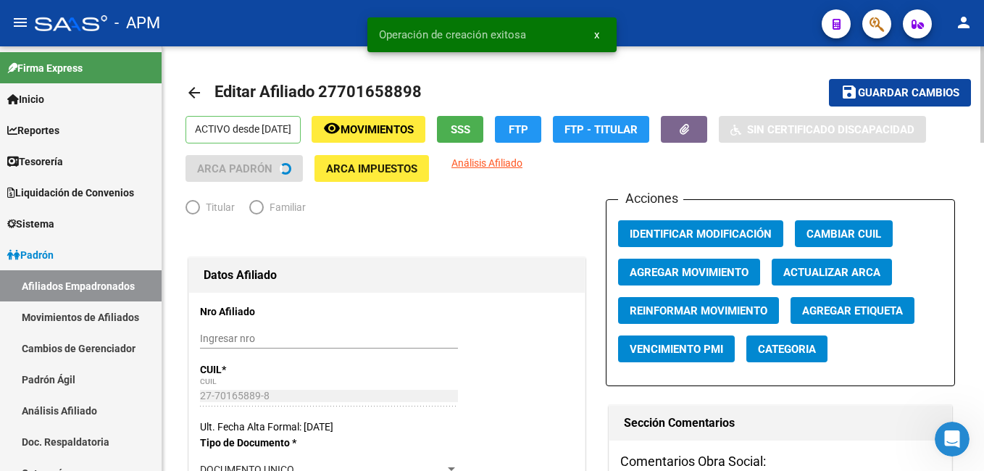
radio input "true"
type input "30-64084103-2"
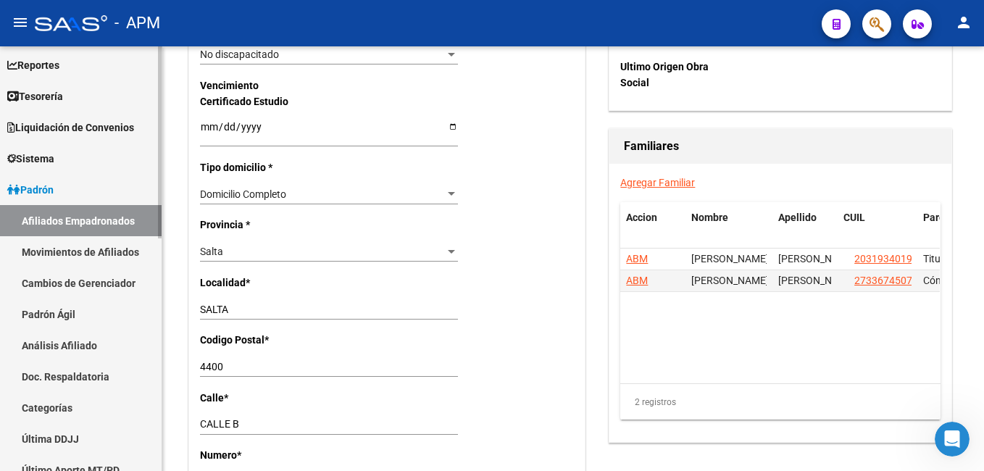
scroll to position [217, 0]
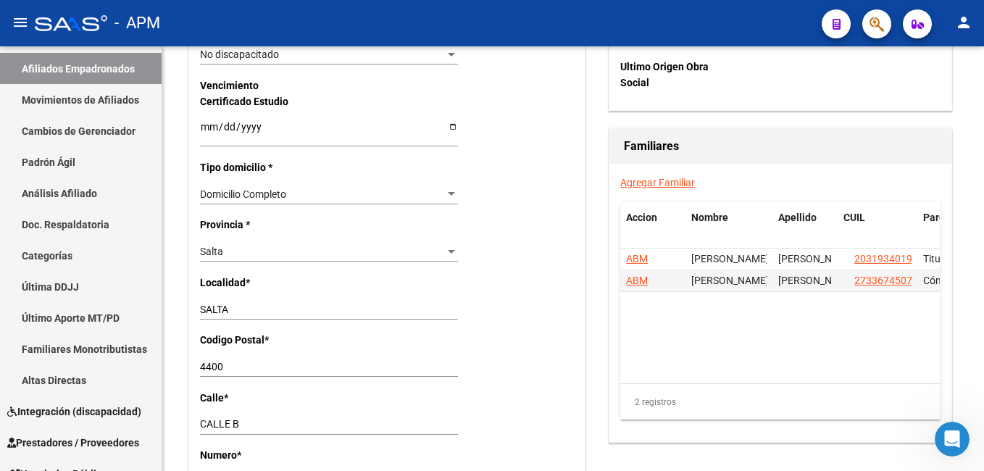
click at [640, 255] on span "ABM" at bounding box center [637, 259] width 22 height 12
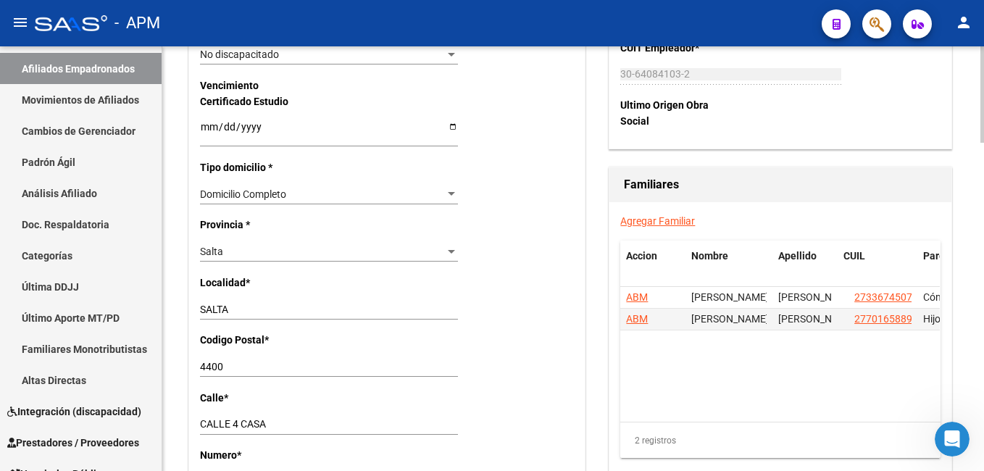
scroll to position [1441, 0]
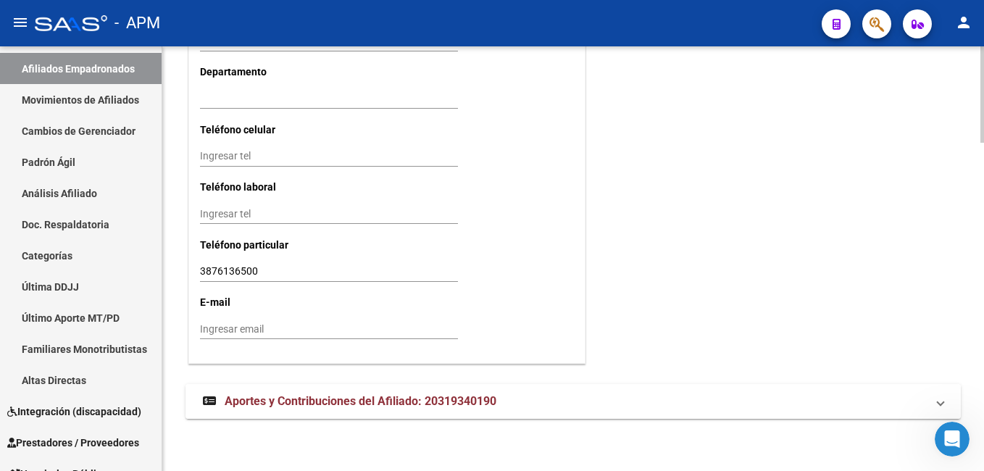
click at [350, 394] on span "Aportes y Contribuciones del Afiliado: 20319340190" at bounding box center [361, 401] width 272 height 14
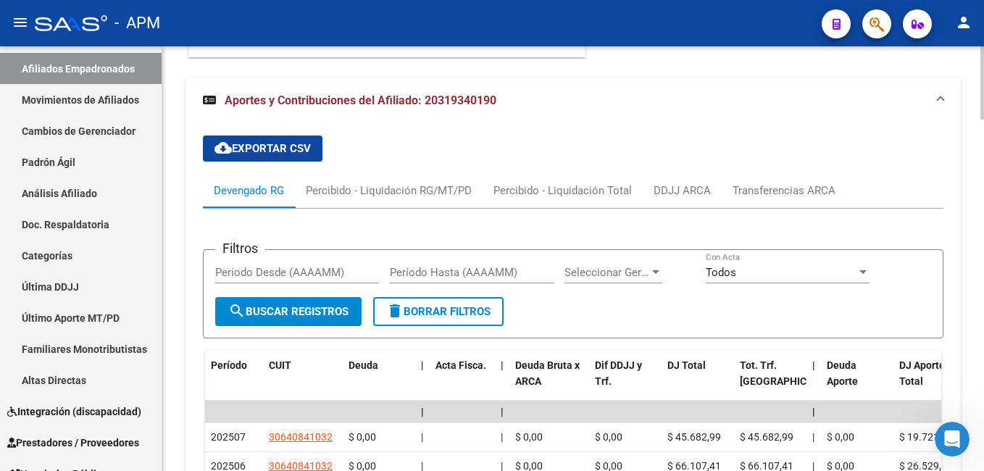
scroll to position [1731, 0]
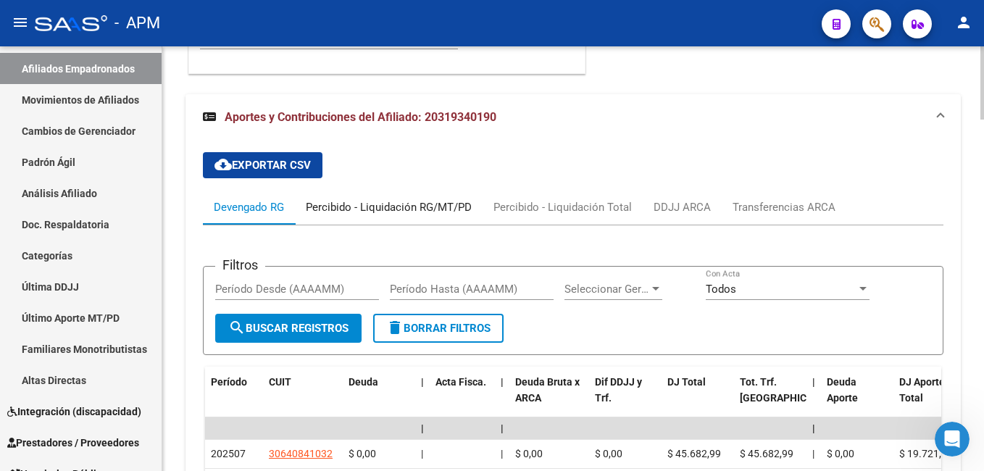
click at [420, 207] on div "Percibido - Liquidación RG/MT/PD" at bounding box center [389, 207] width 166 height 16
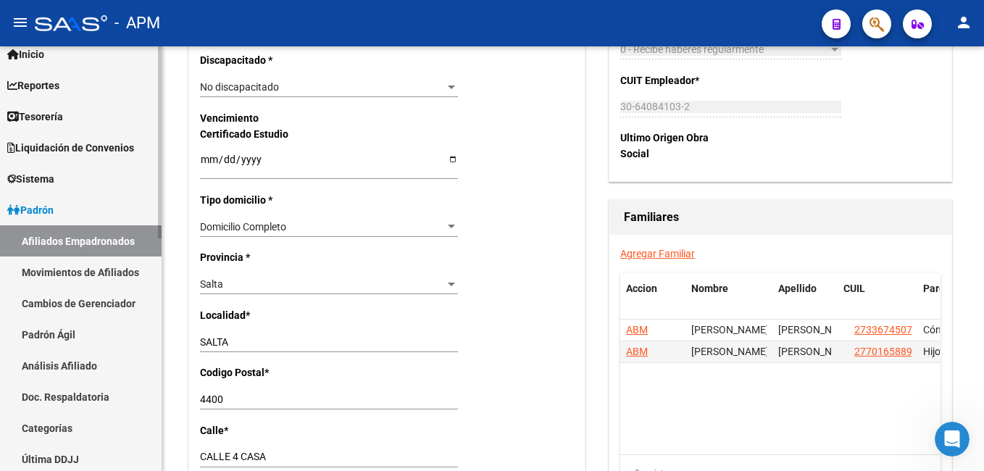
scroll to position [0, 0]
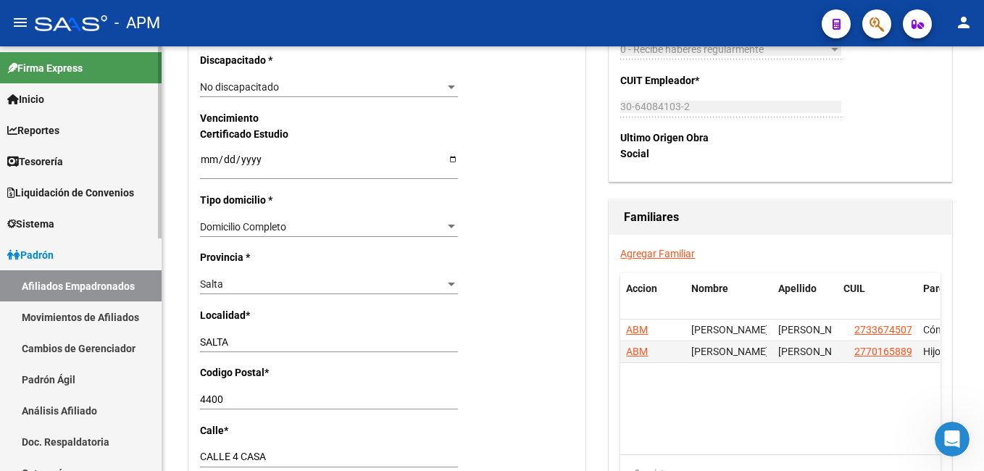
click at [51, 280] on link "Afiliados Empadronados" at bounding box center [81, 285] width 162 height 31
